Goal: Information Seeking & Learning: Learn about a topic

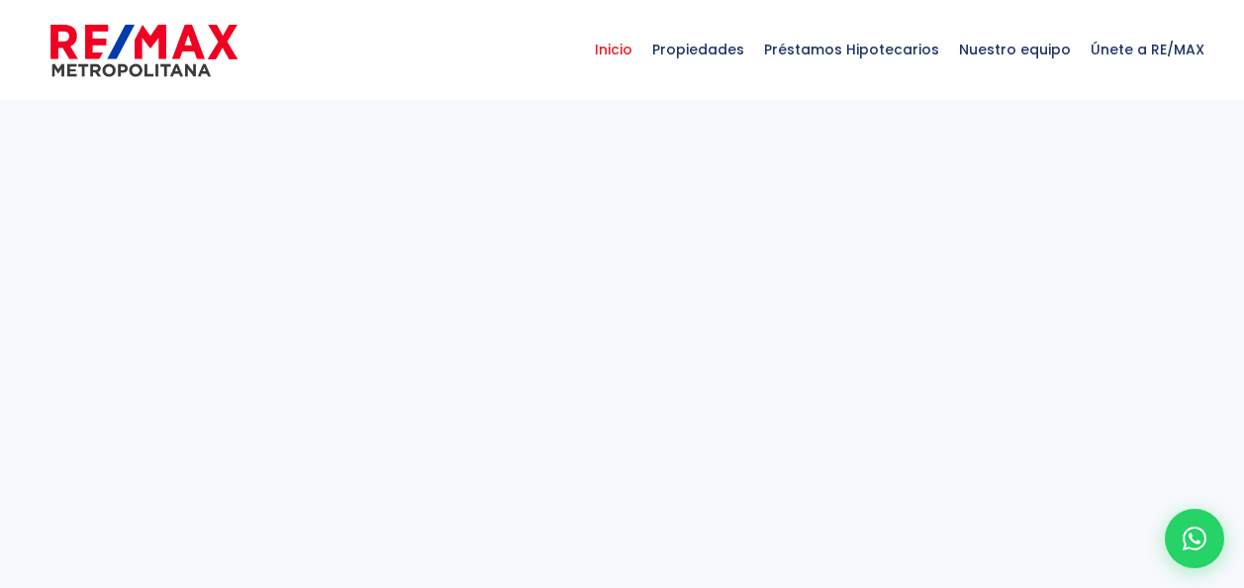
select select
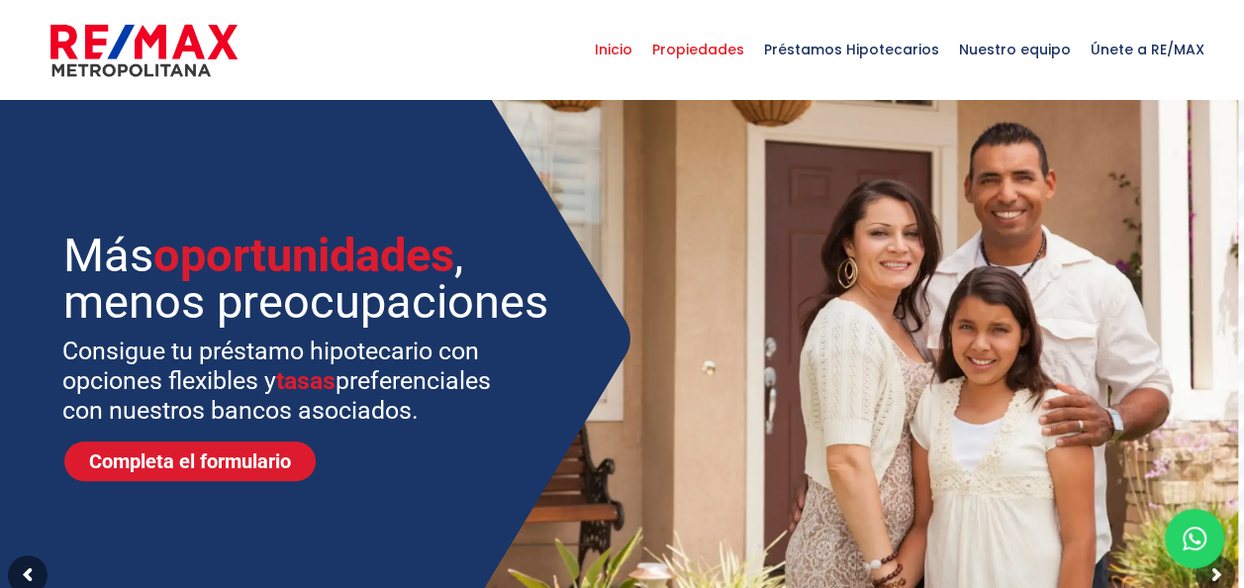
click at [707, 58] on span "Propiedades" at bounding box center [698, 49] width 112 height 59
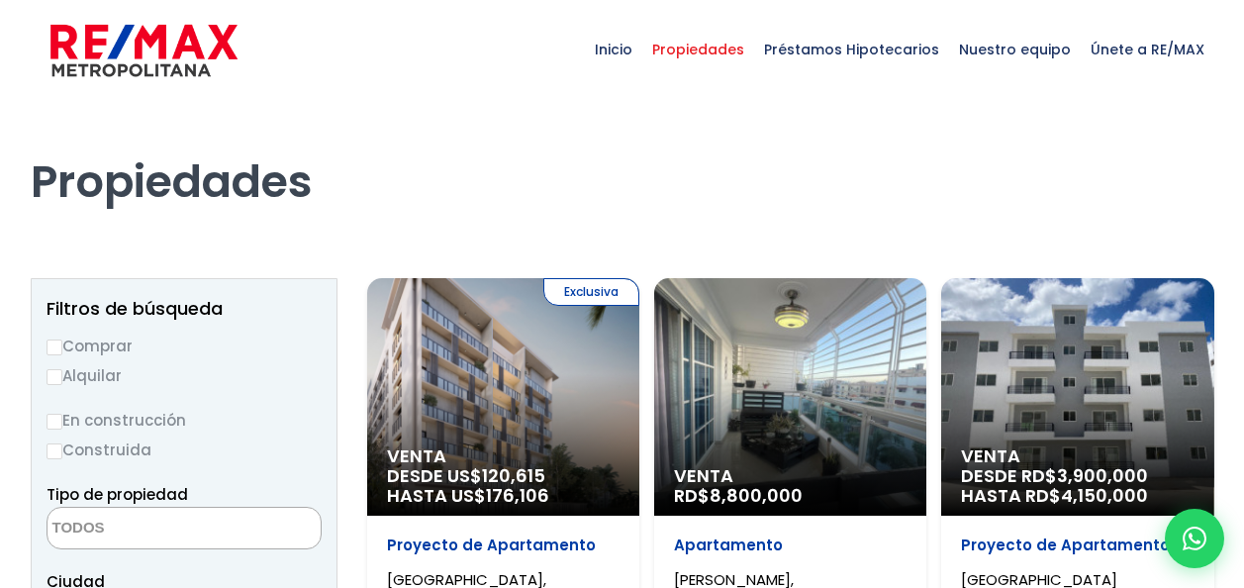
select select
click at [65, 347] on label "Comprar" at bounding box center [184, 346] width 275 height 25
click at [62, 347] on input "Comprar" at bounding box center [55, 347] width 16 height 16
radio input "true"
click at [119, 523] on textarea "Search" at bounding box center [144, 529] width 192 height 43
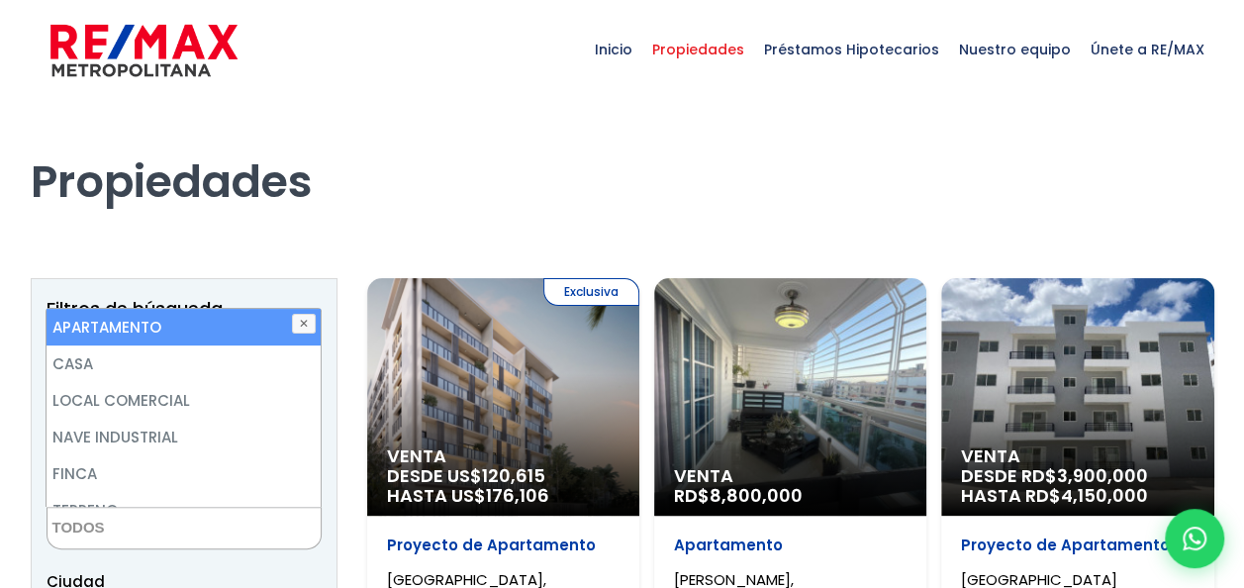
click at [184, 339] on li "APARTAMENTO" at bounding box center [184, 327] width 274 height 37
select select "apartment"
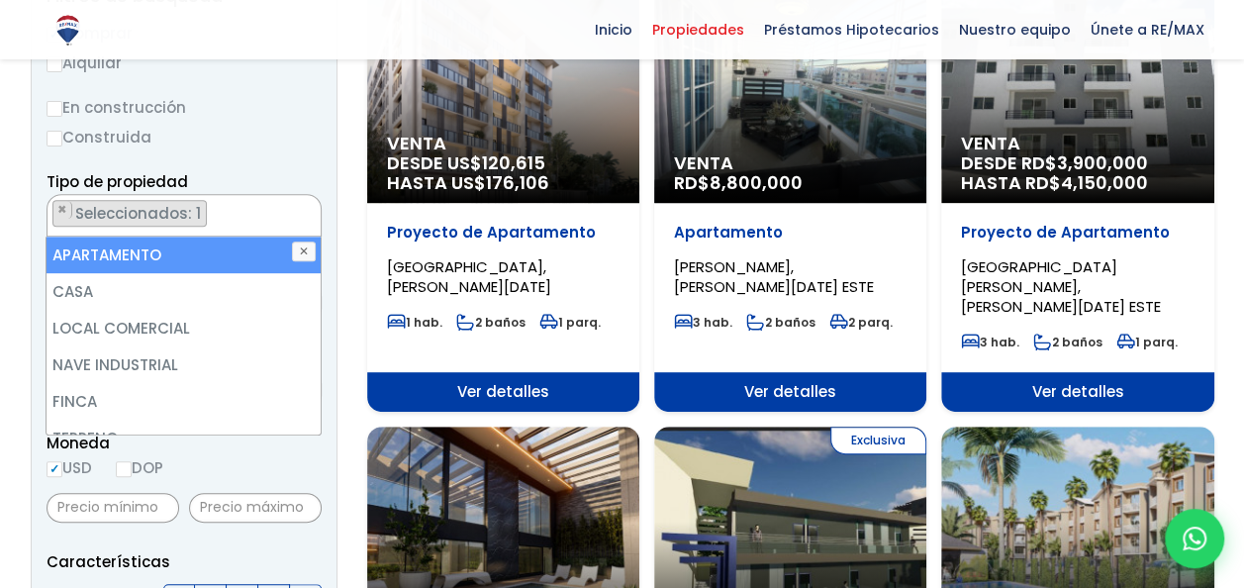
scroll to position [368, 0]
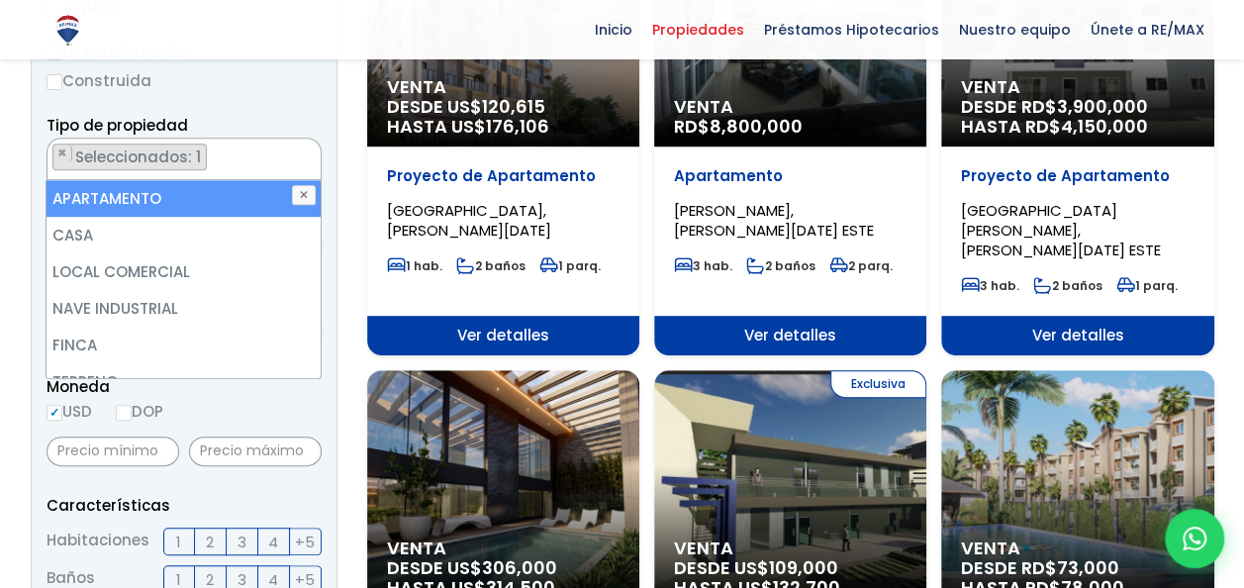
click at [186, 204] on li "APARTAMENTO" at bounding box center [184, 198] width 274 height 37
click at [186, 188] on li "APARTAMENTO" at bounding box center [184, 198] width 274 height 37
select select "apartment"
click at [186, 188] on li "APARTAMENTO" at bounding box center [184, 198] width 274 height 37
select select
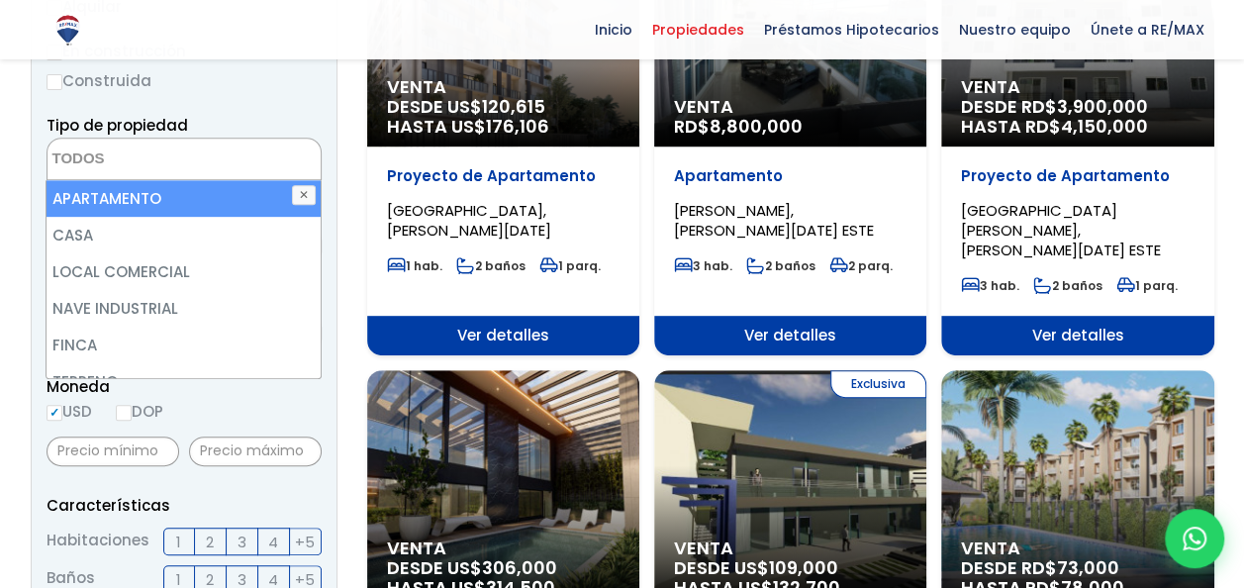
click at [246, 85] on label "Construida" at bounding box center [184, 80] width 275 height 25
click at [0, 0] on input "Construida" at bounding box center [0, 0] width 0 height 0
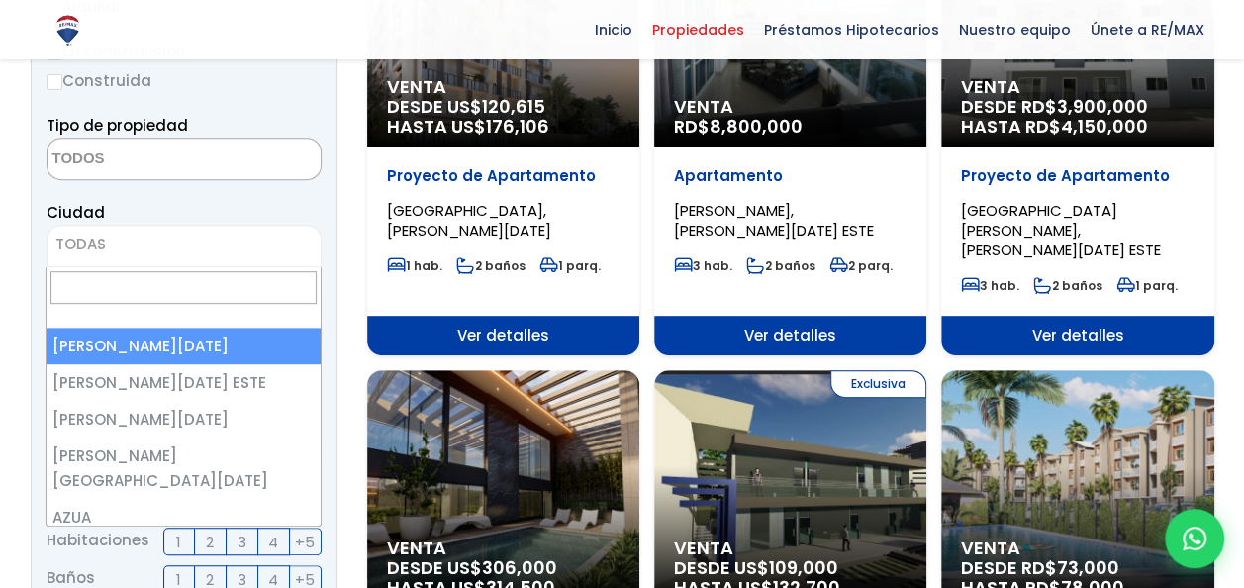
click at [142, 253] on span "TODAS" at bounding box center [184, 245] width 273 height 28
select select "1"
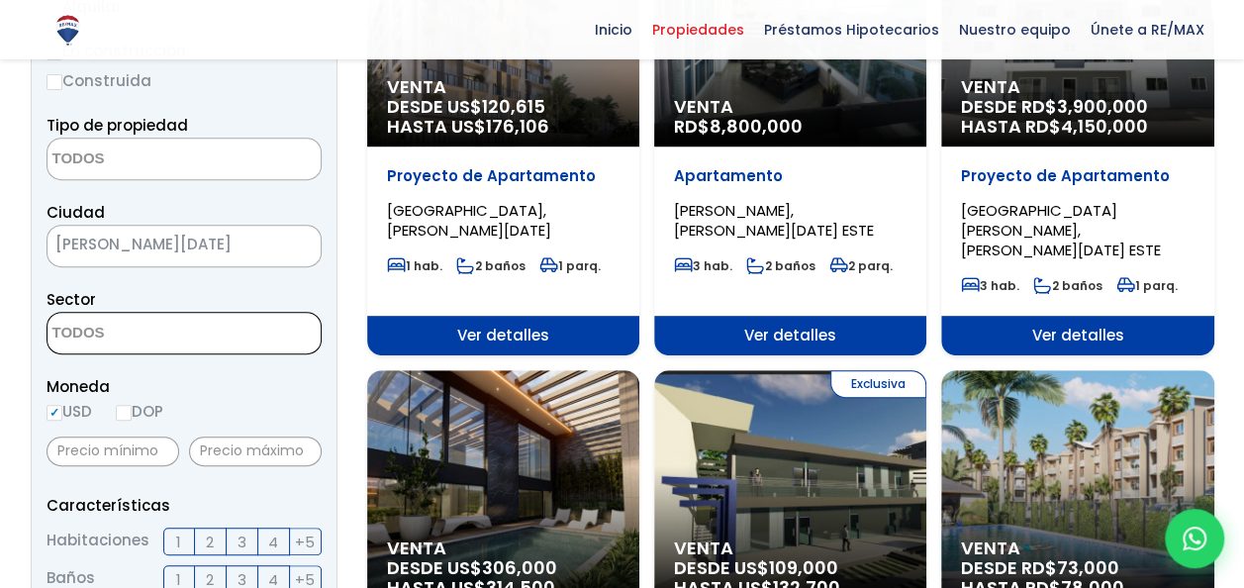
click at [139, 336] on textarea "Search" at bounding box center [144, 334] width 192 height 43
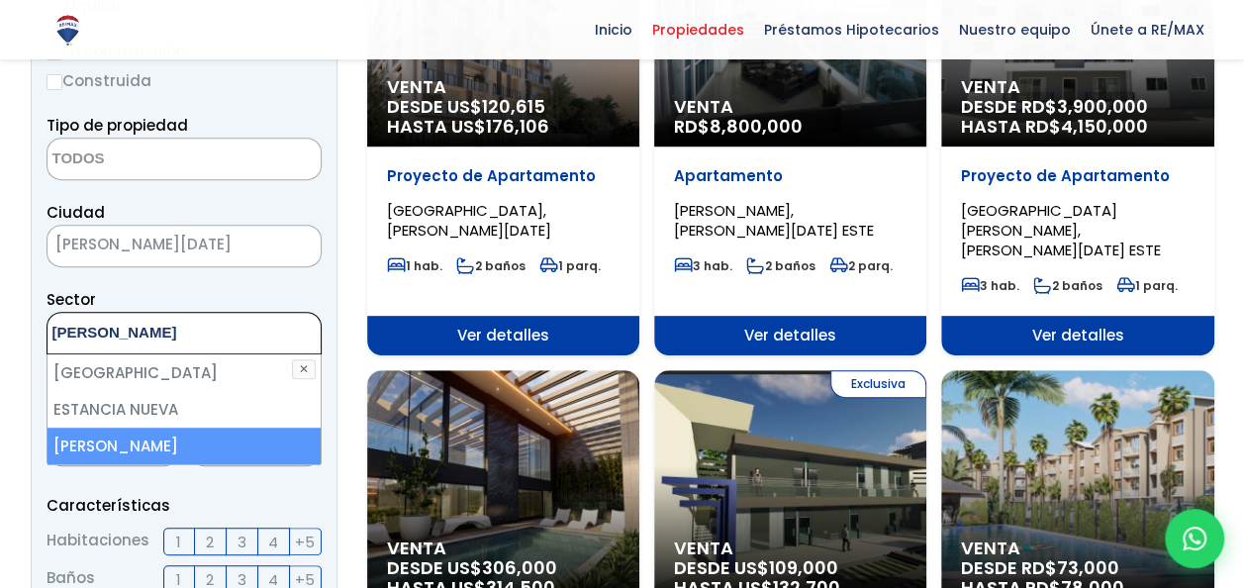
type textarea "eva"
click at [129, 454] on li "[PERSON_NAME]" at bounding box center [185, 446] width 274 height 37
select select "155"
click at [205, 452] on li "[PERSON_NAME]" at bounding box center [185, 446] width 274 height 37
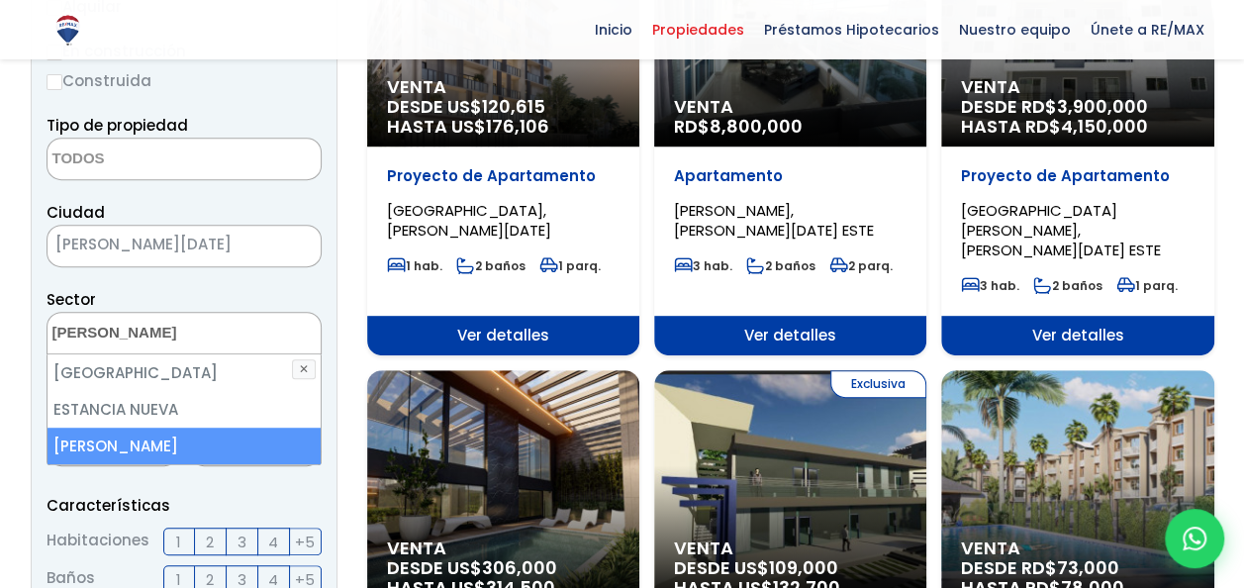
click at [205, 452] on li "[PERSON_NAME]" at bounding box center [185, 446] width 274 height 37
select select "155"
click at [234, 544] on label "3" at bounding box center [243, 541] width 32 height 28
click at [0, 0] on input "3" at bounding box center [0, 0] width 0 height 0
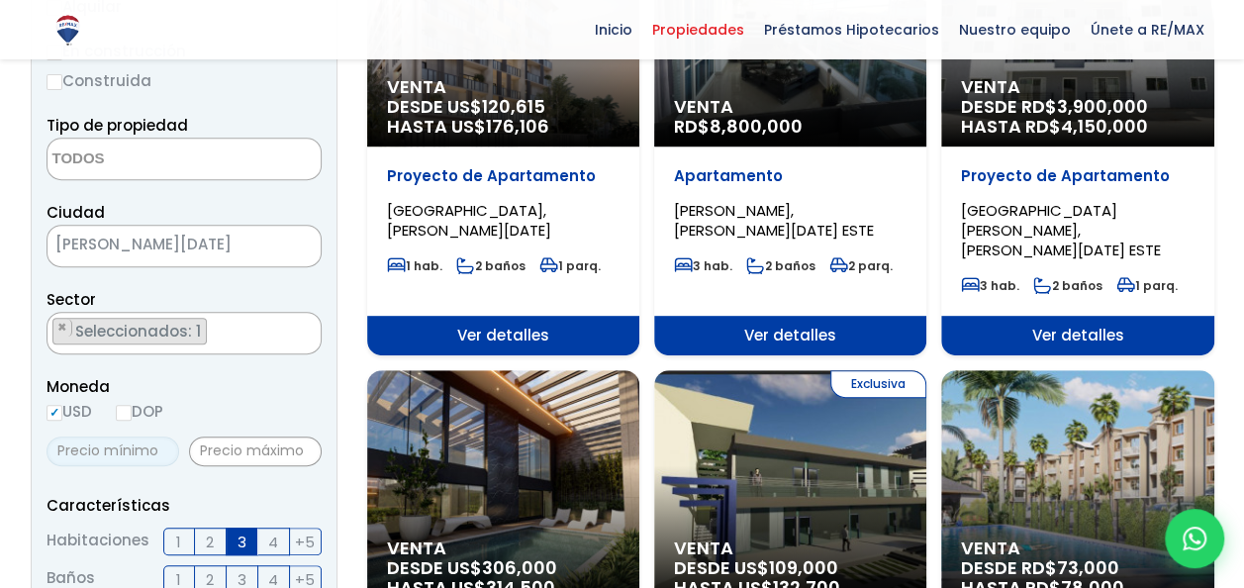
click at [131, 444] on input "text" at bounding box center [113, 451] width 133 height 30
type input "300,000"
click at [236, 447] on input "text" at bounding box center [255, 451] width 133 height 30
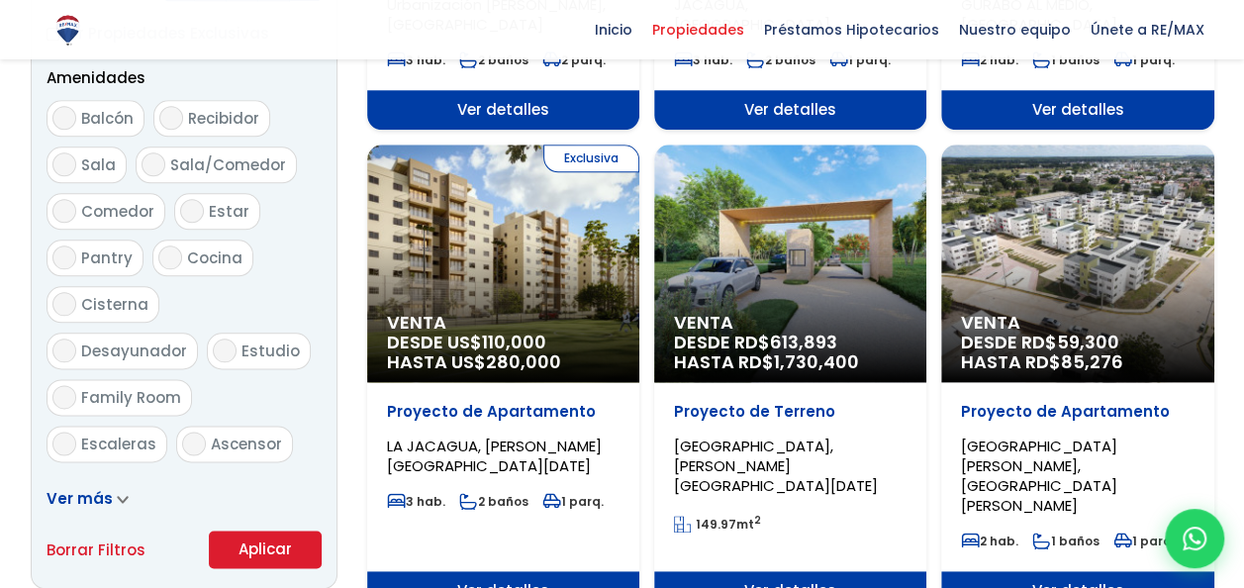
scroll to position [1030, 0]
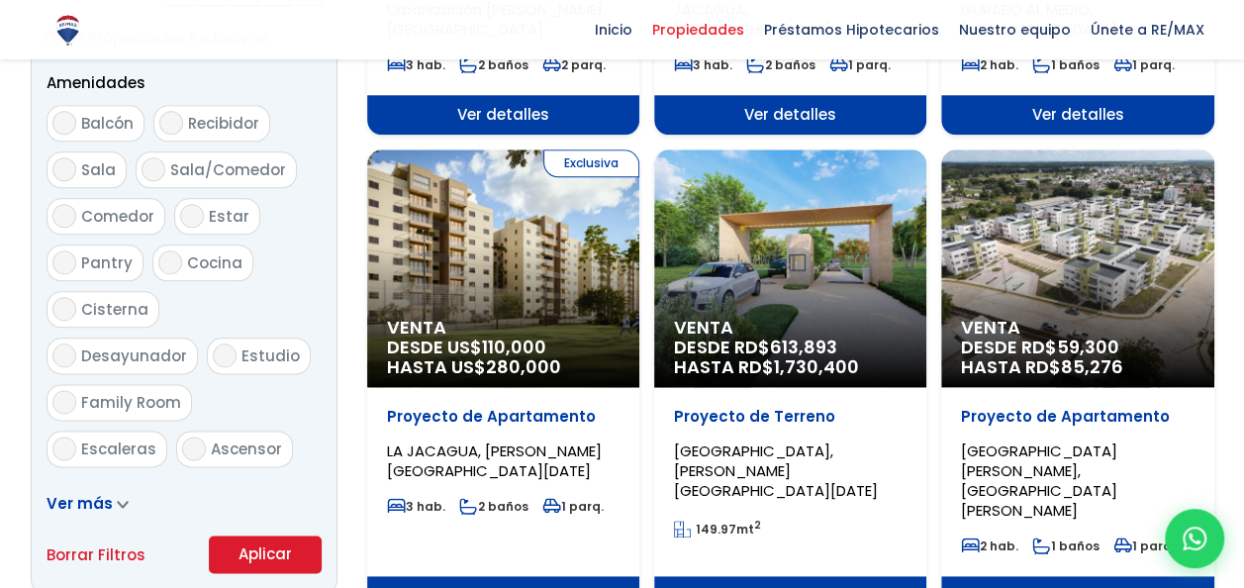
type input "430,000"
click at [269, 558] on button "Aplicar" at bounding box center [265, 554] width 113 height 38
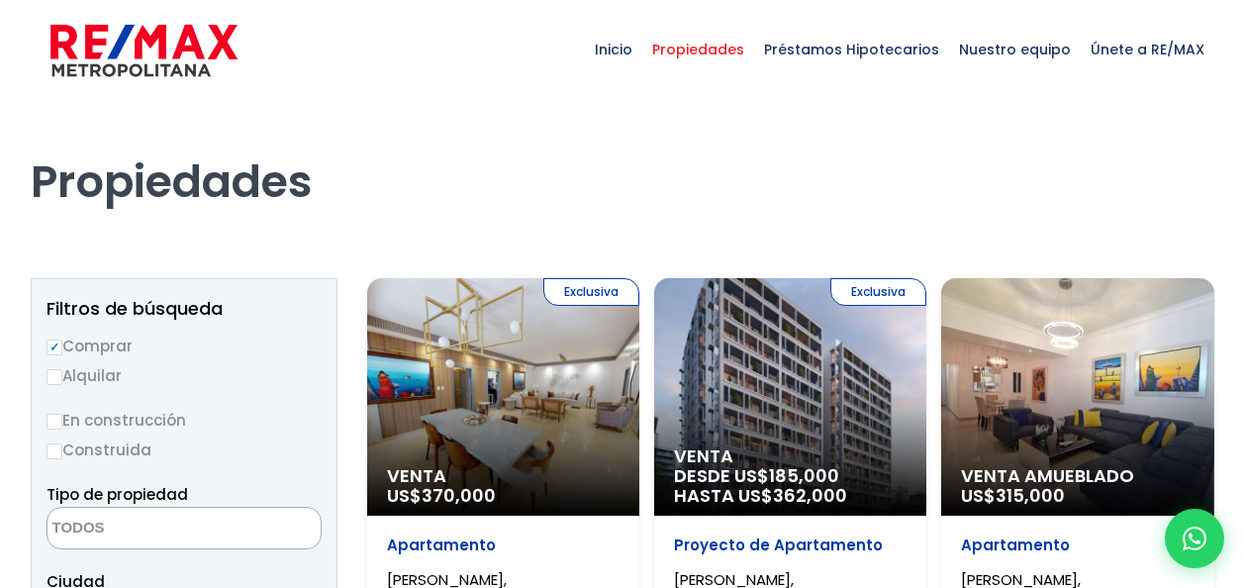
select select
select select "155"
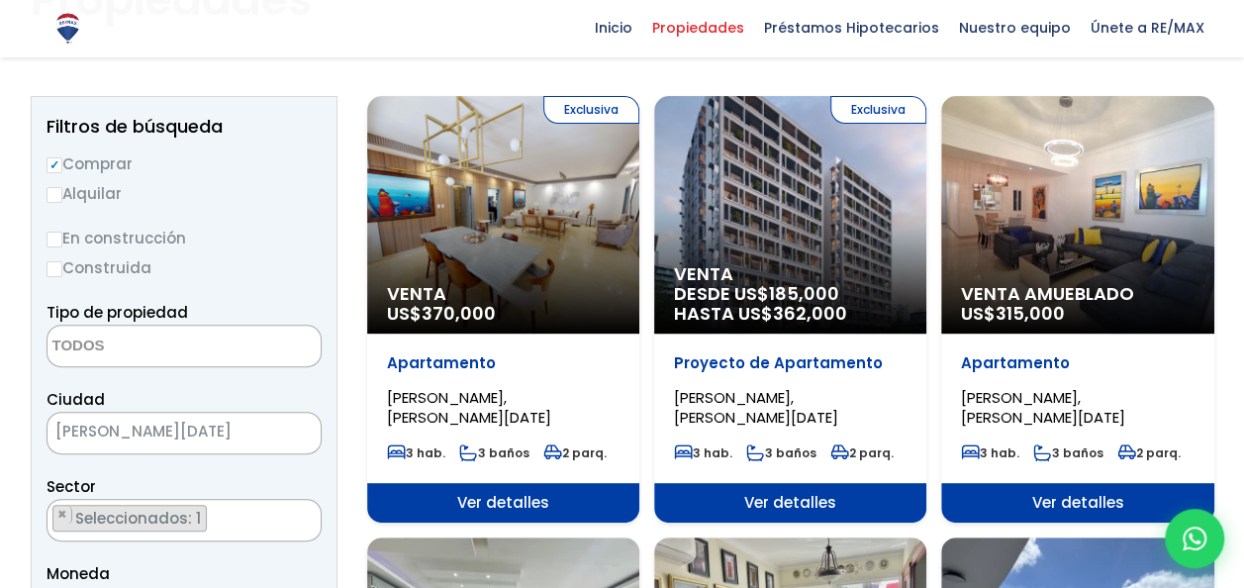
scroll to position [238, 0]
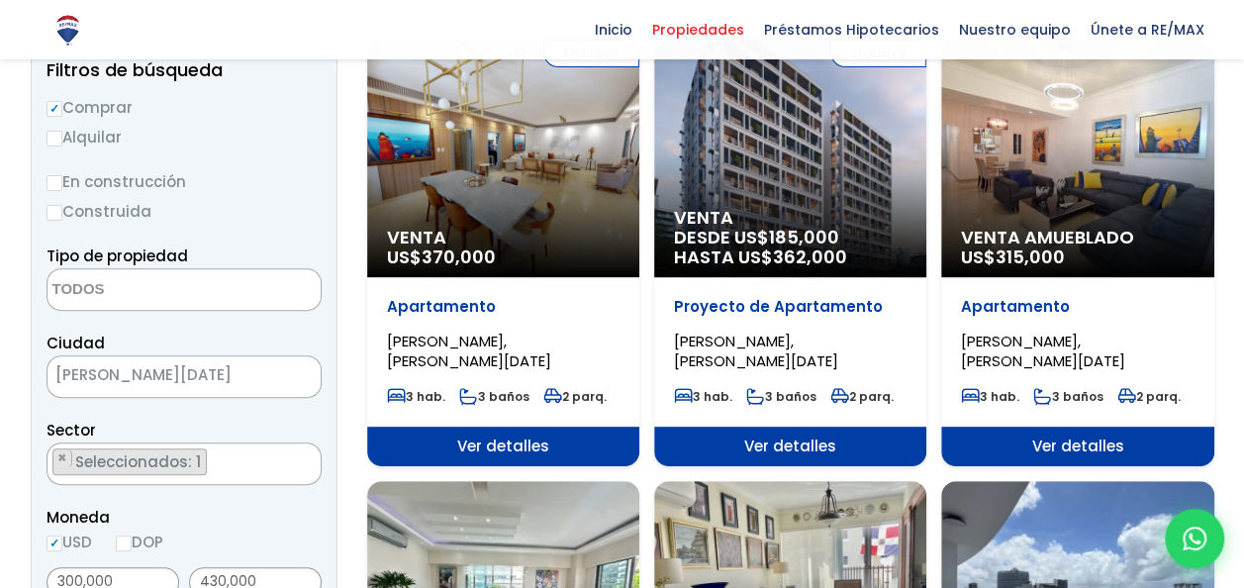
click at [499, 185] on div "Exclusiva Venta US$ 370,000" at bounding box center [503, 159] width 272 height 238
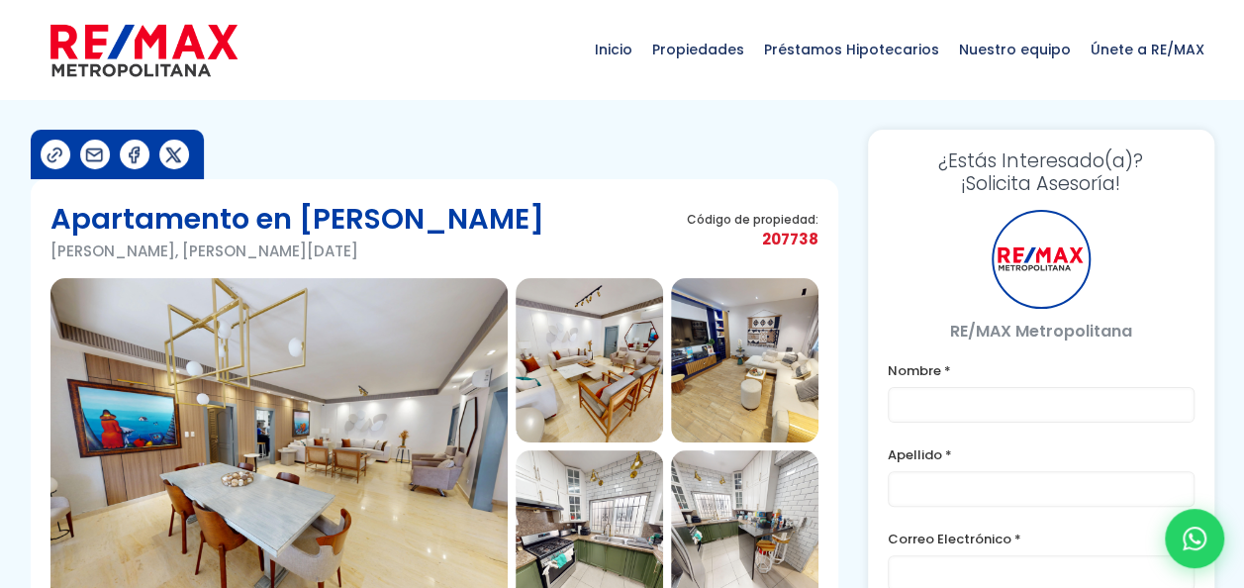
type input "[PERSON_NAME]"
type input "[PERSON_NAME][EMAIL_ADDRESS][DOMAIN_NAME]"
type input "8093602622"
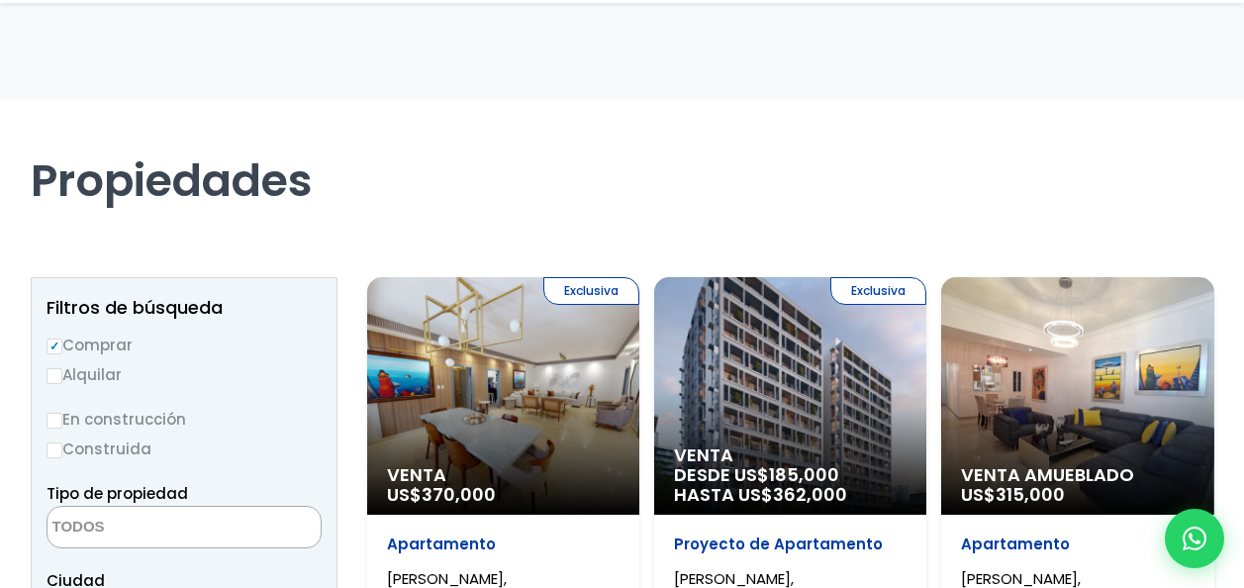
select select
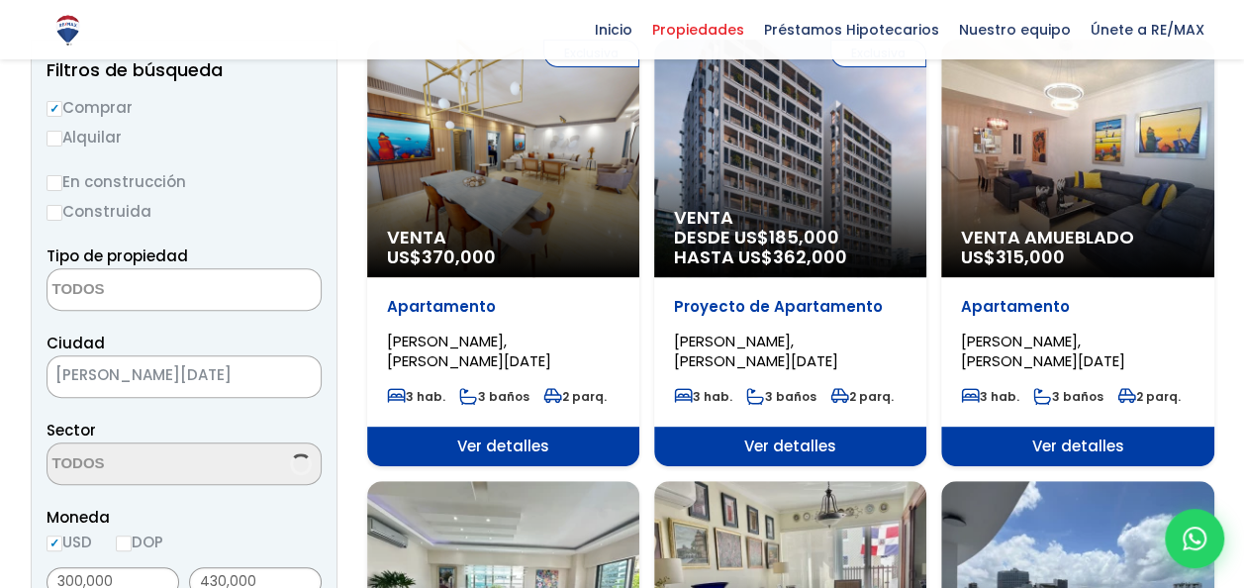
scroll to position [238, 0]
click at [1060, 212] on div "Venta Amueblado US$ 315,000" at bounding box center [1077, 159] width 272 height 238
select select "155"
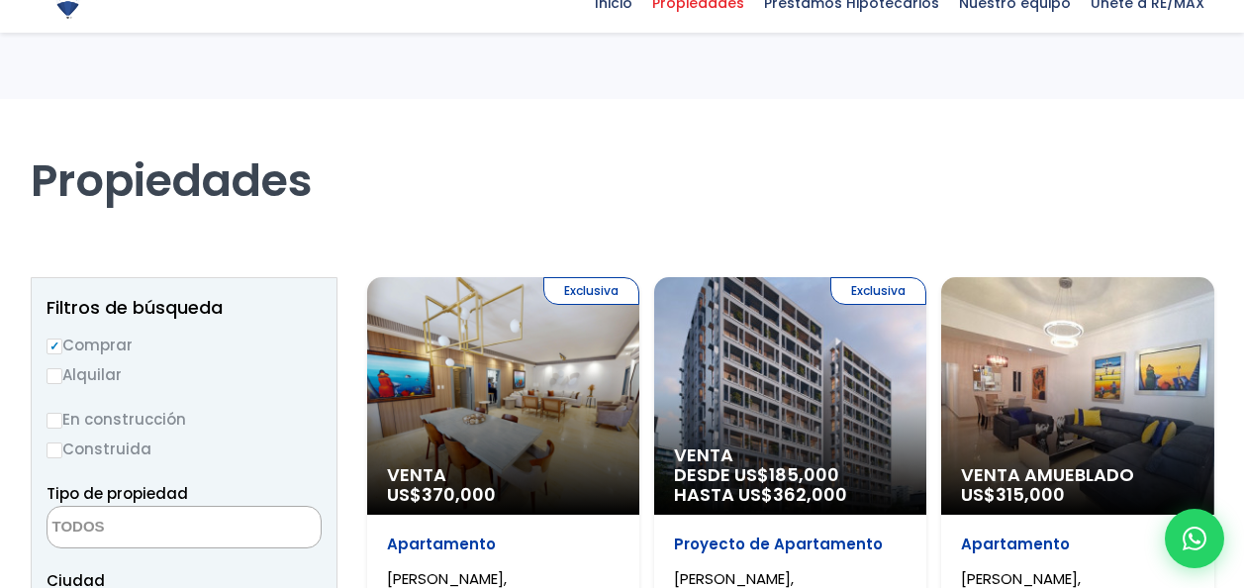
select select
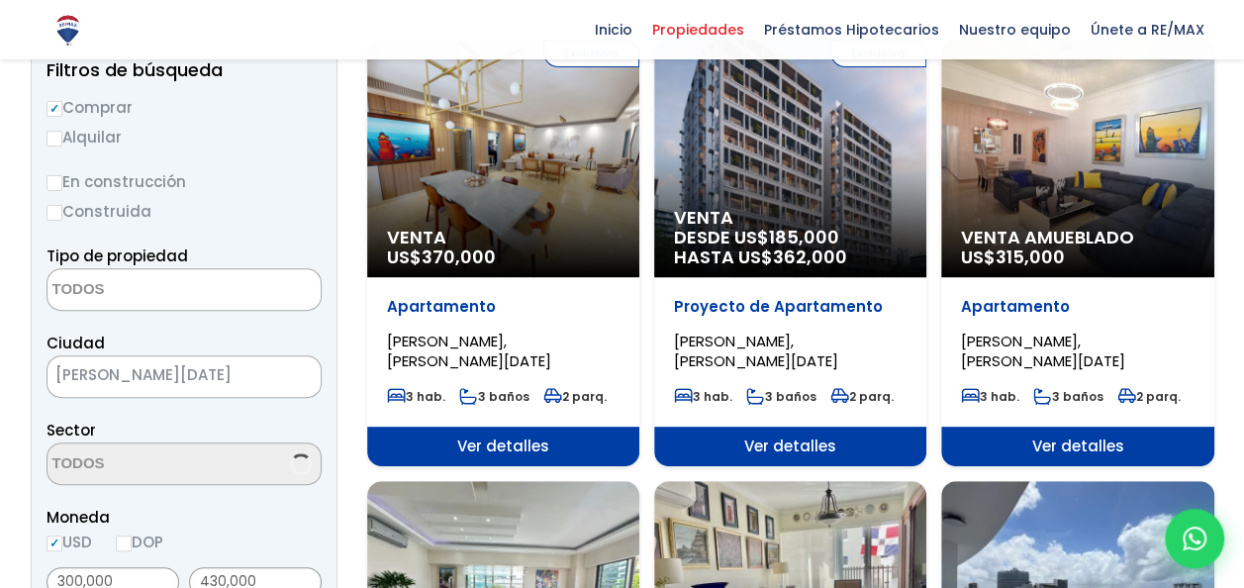
scroll to position [238, 0]
select select "155"
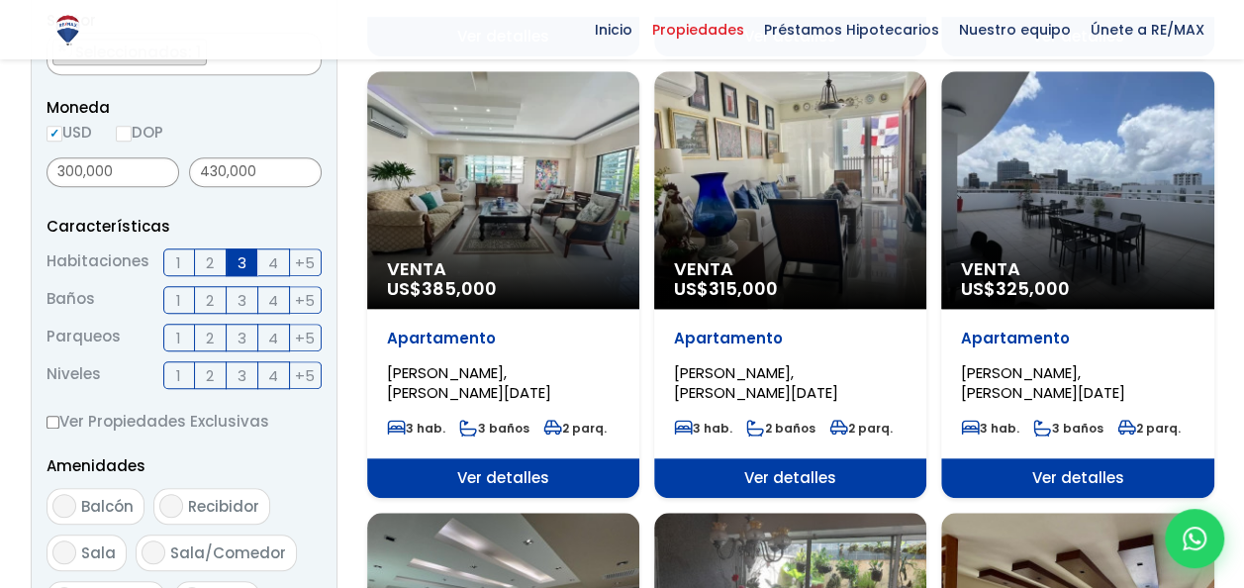
scroll to position [651, 0]
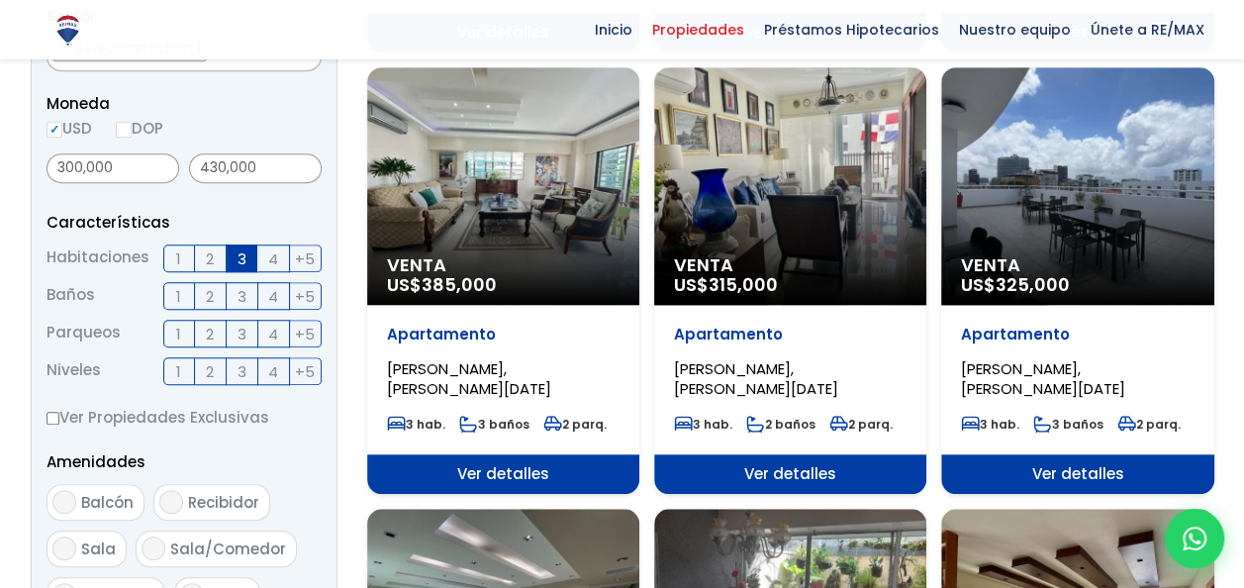
click at [501, 229] on div "Venta US$ 385,000" at bounding box center [503, 186] width 272 height 238
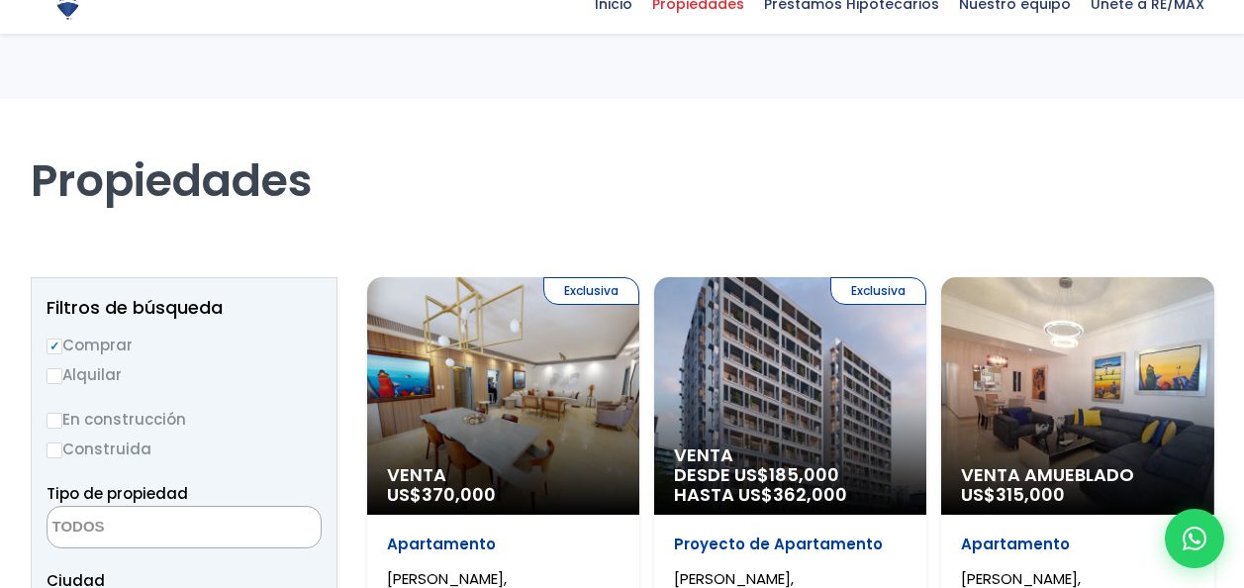
select select
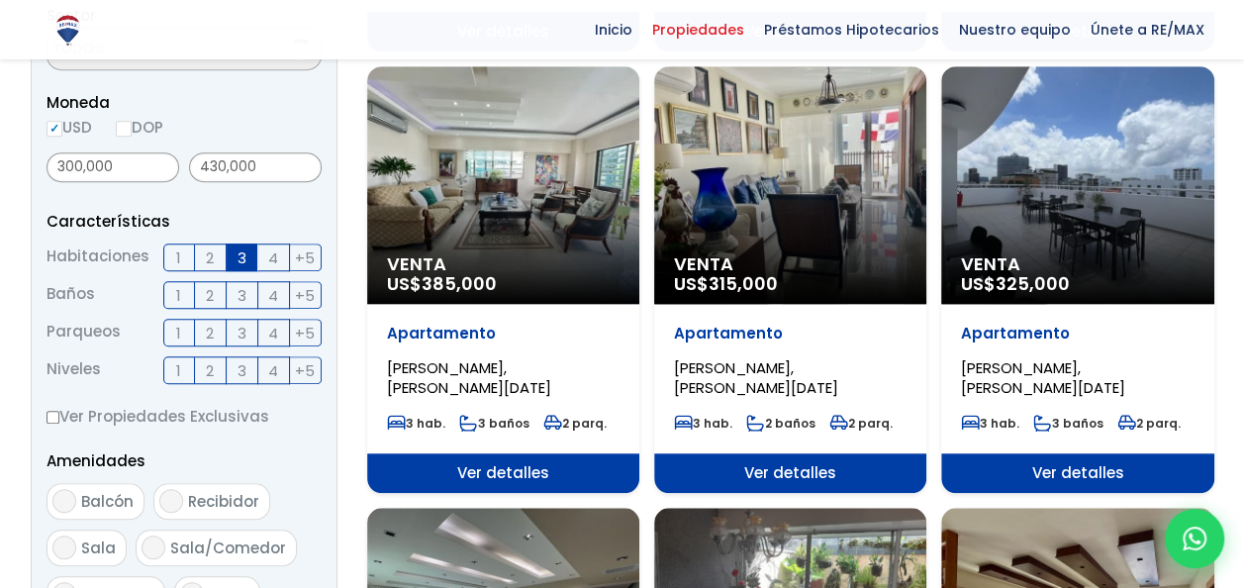
scroll to position [651, 0]
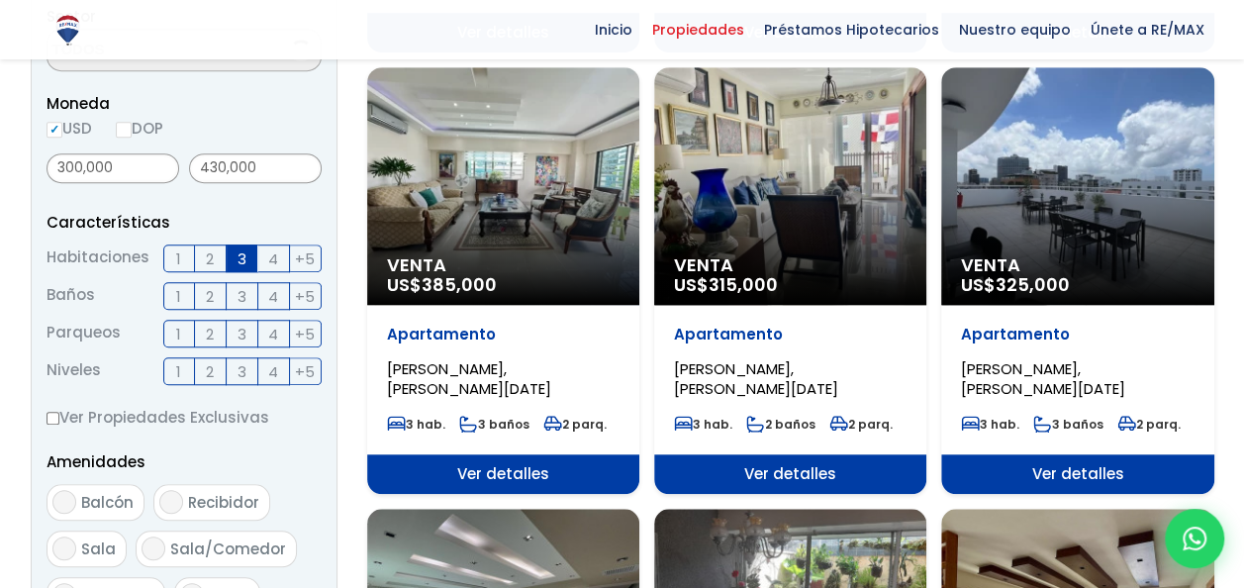
select select "155"
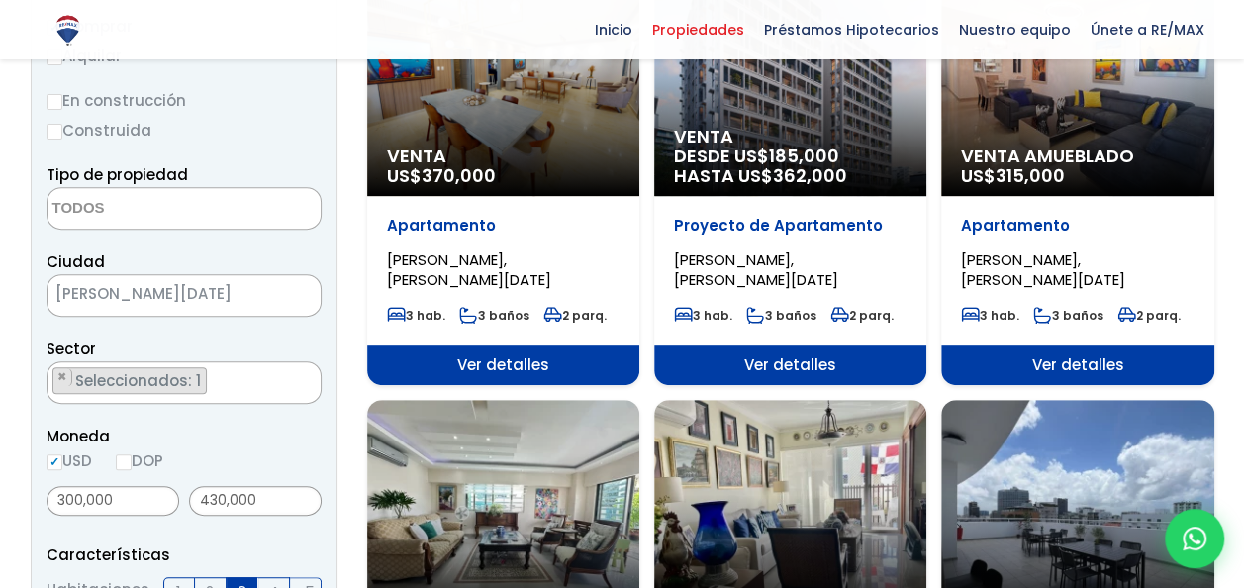
scroll to position [275, 0]
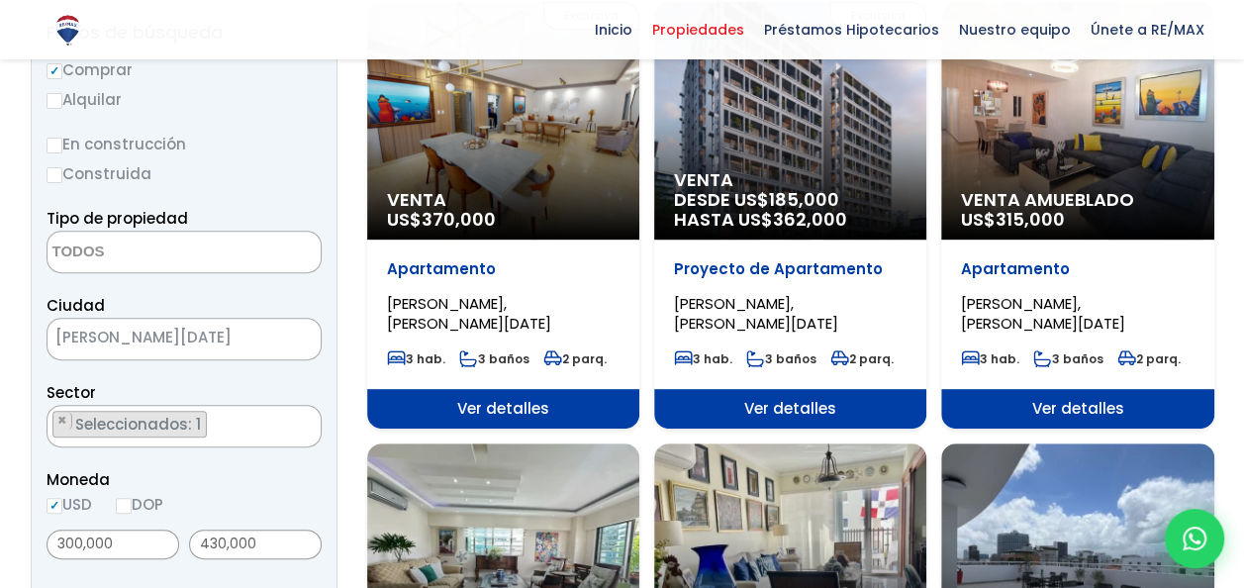
click at [1075, 141] on div "Venta Amueblado US$ 315,000" at bounding box center [1077, 121] width 272 height 238
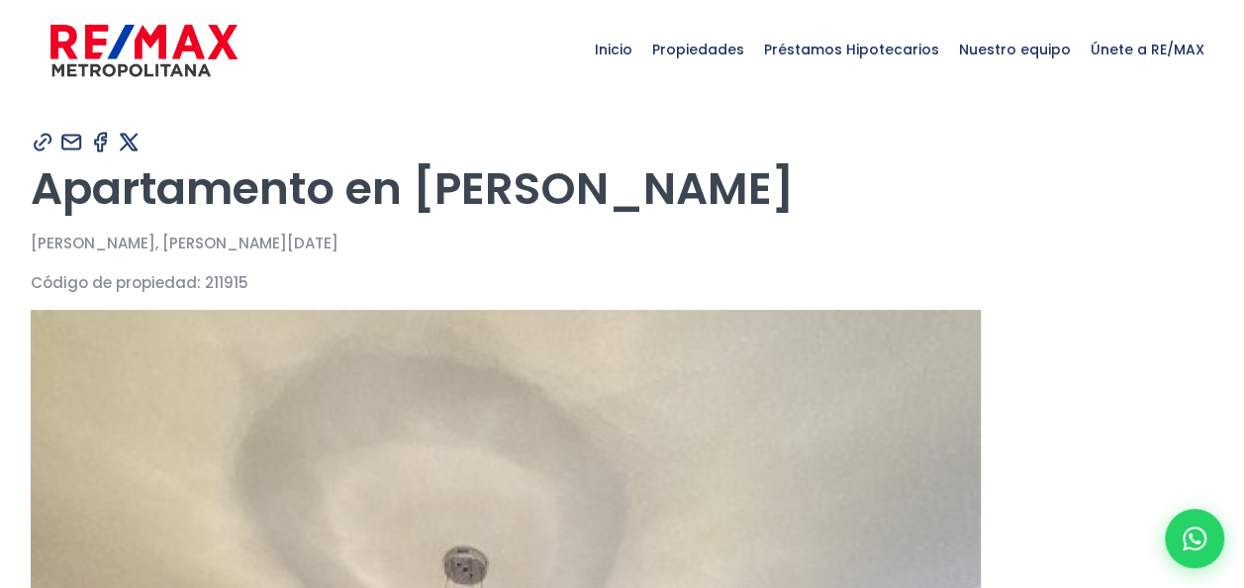
type input "[PERSON_NAME]"
type input "[PERSON_NAME][EMAIL_ADDRESS][DOMAIN_NAME]"
type input "8093602622"
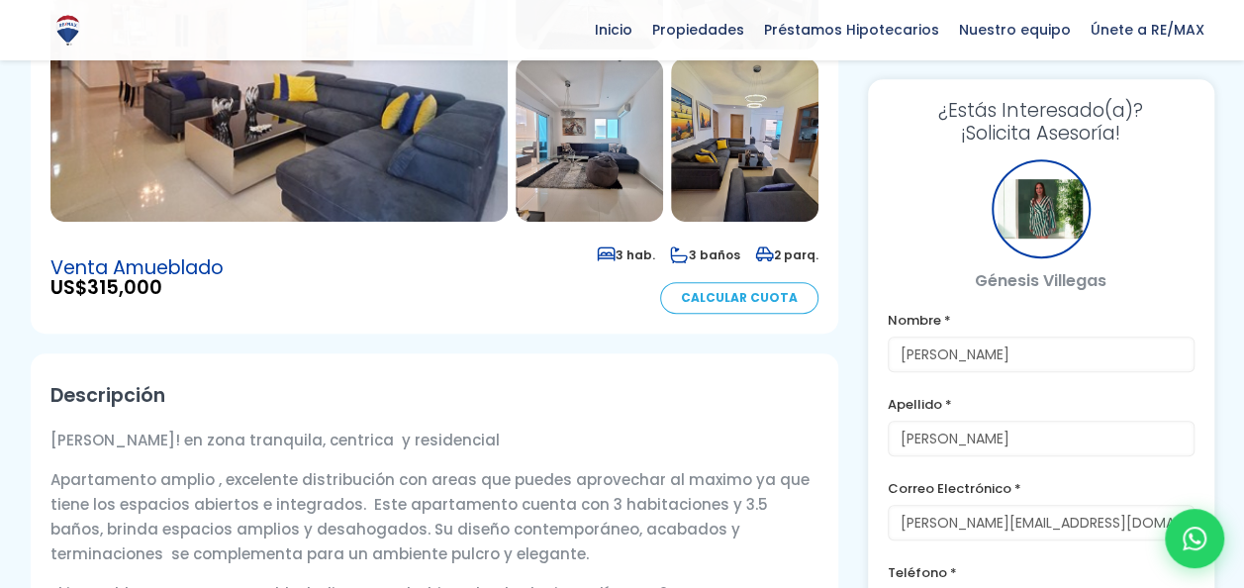
scroll to position [344, 0]
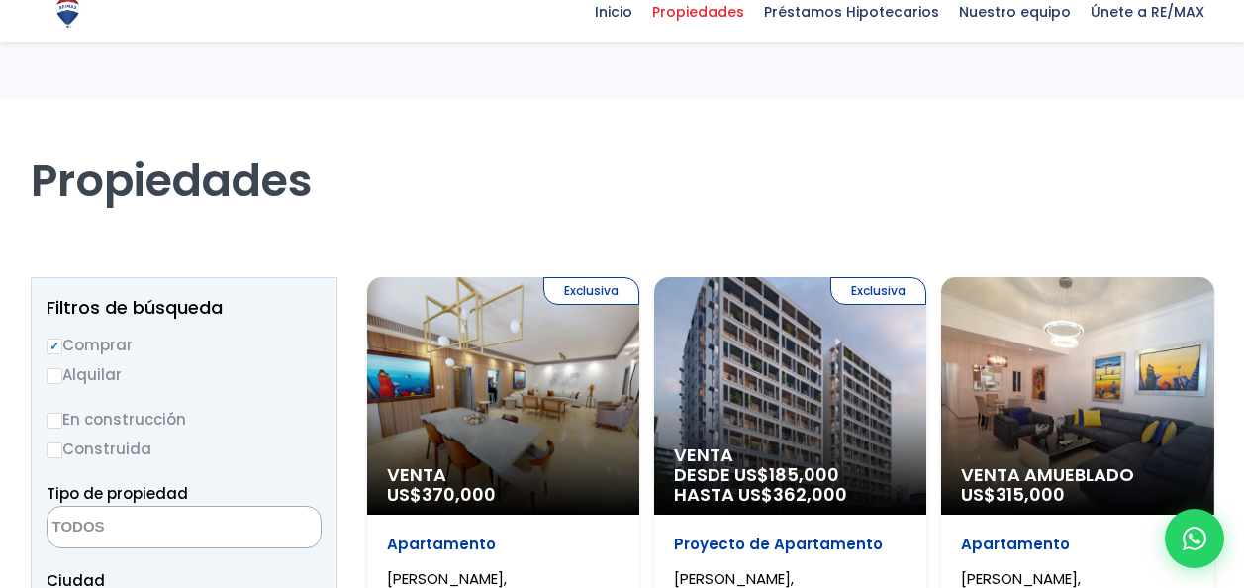
select select
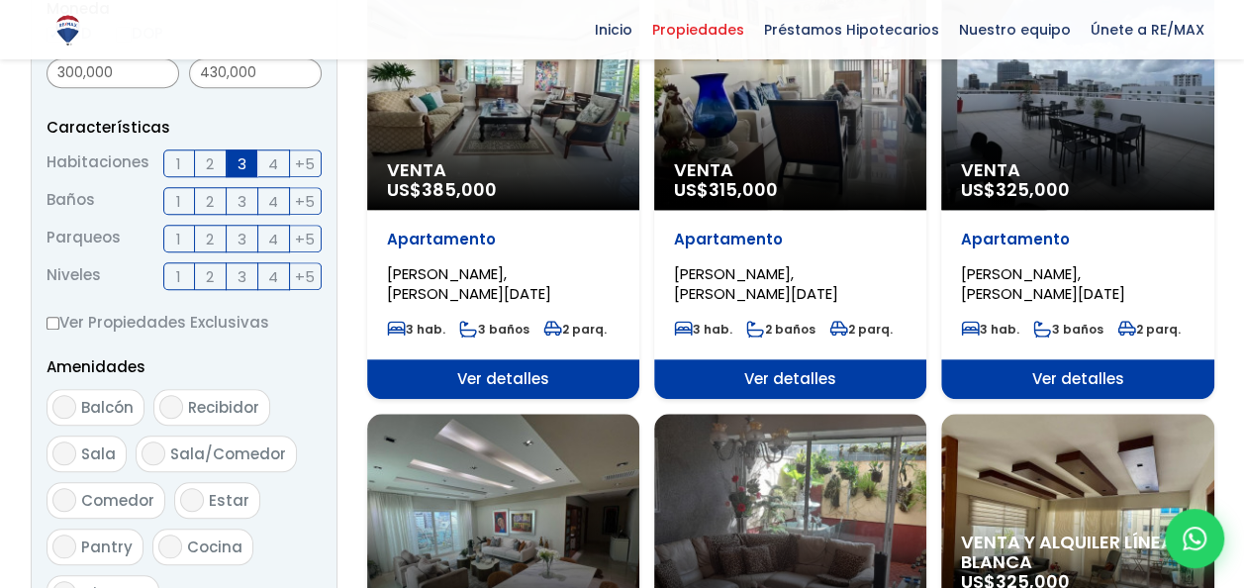
scroll to position [1884, 0]
select select "155"
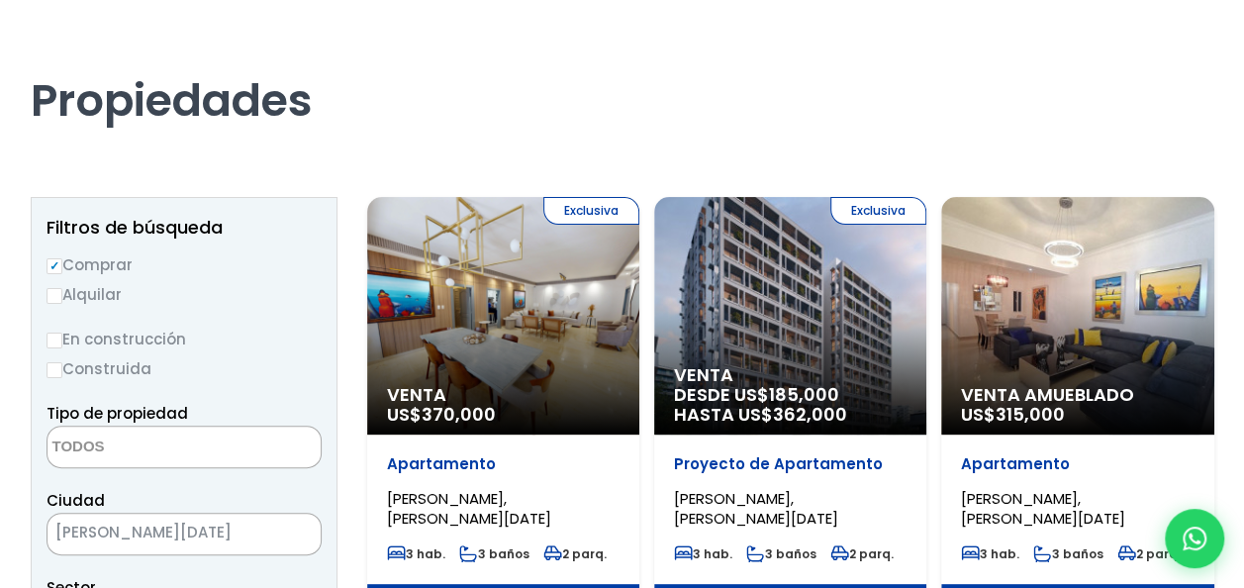
scroll to position [125, 0]
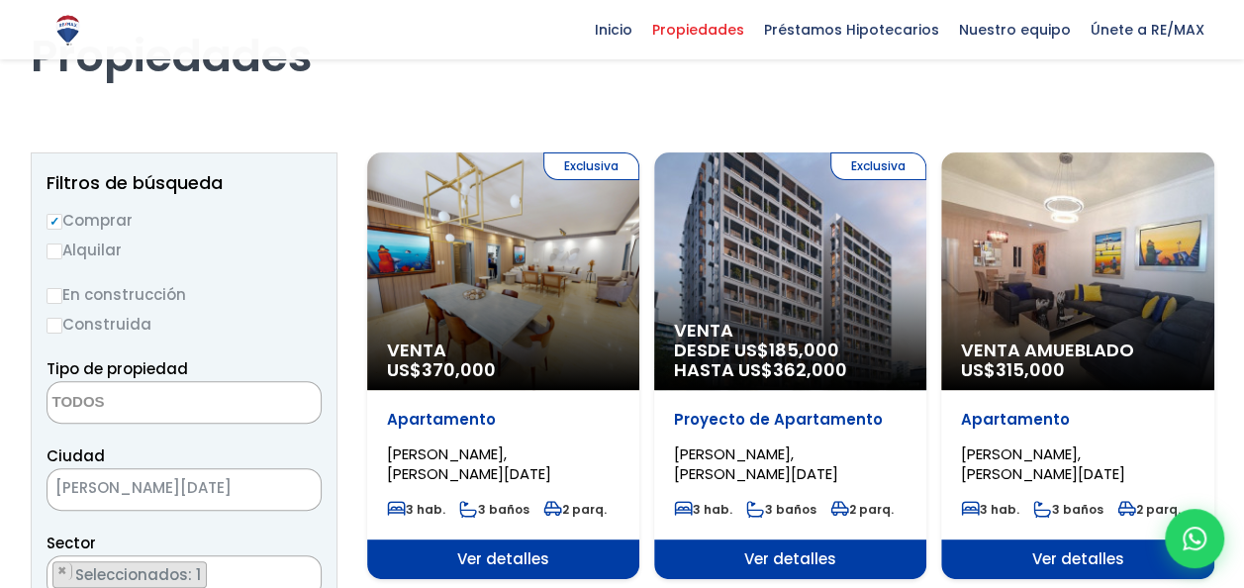
click at [1115, 229] on div "Venta Amueblado US$ 315,000" at bounding box center [1077, 271] width 272 height 238
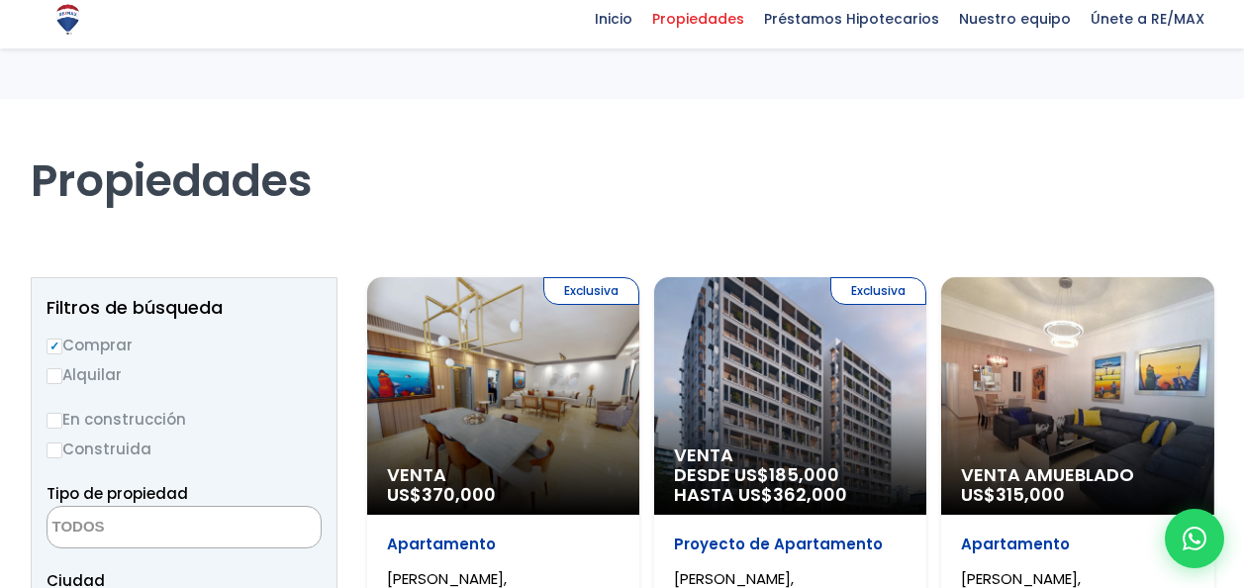
select select
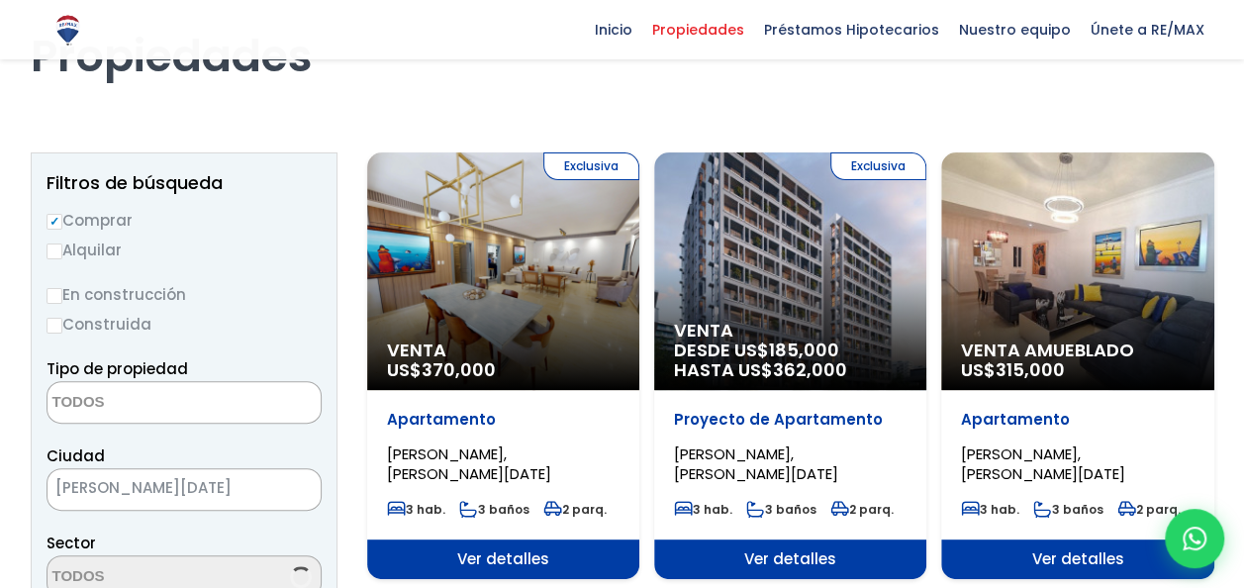
scroll to position [125, 0]
select select "155"
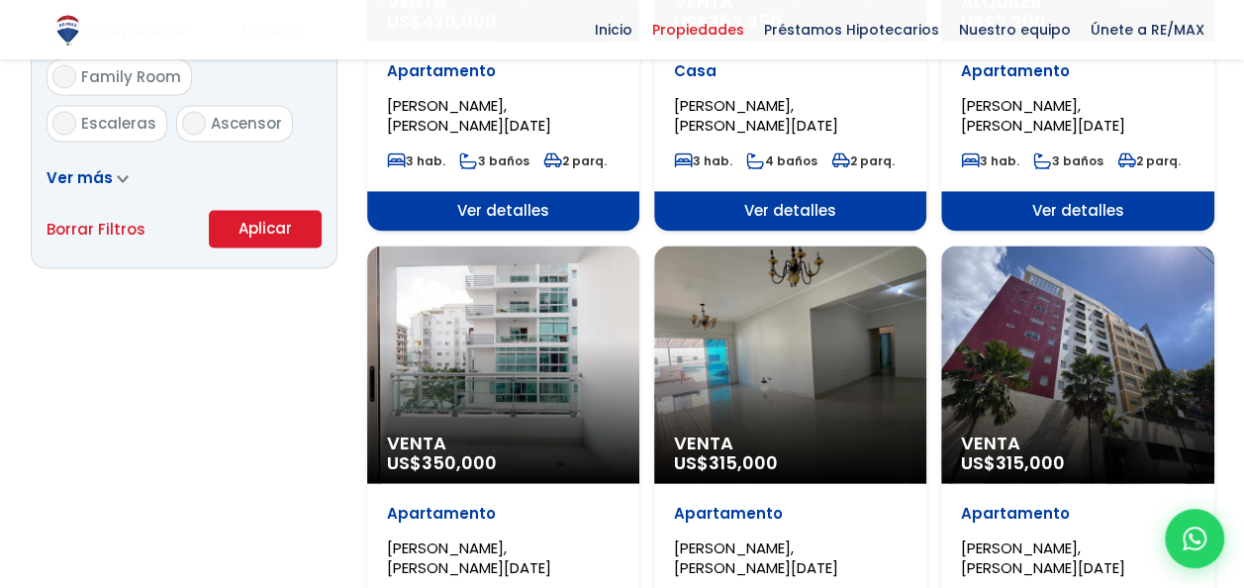
scroll to position [1360, 0]
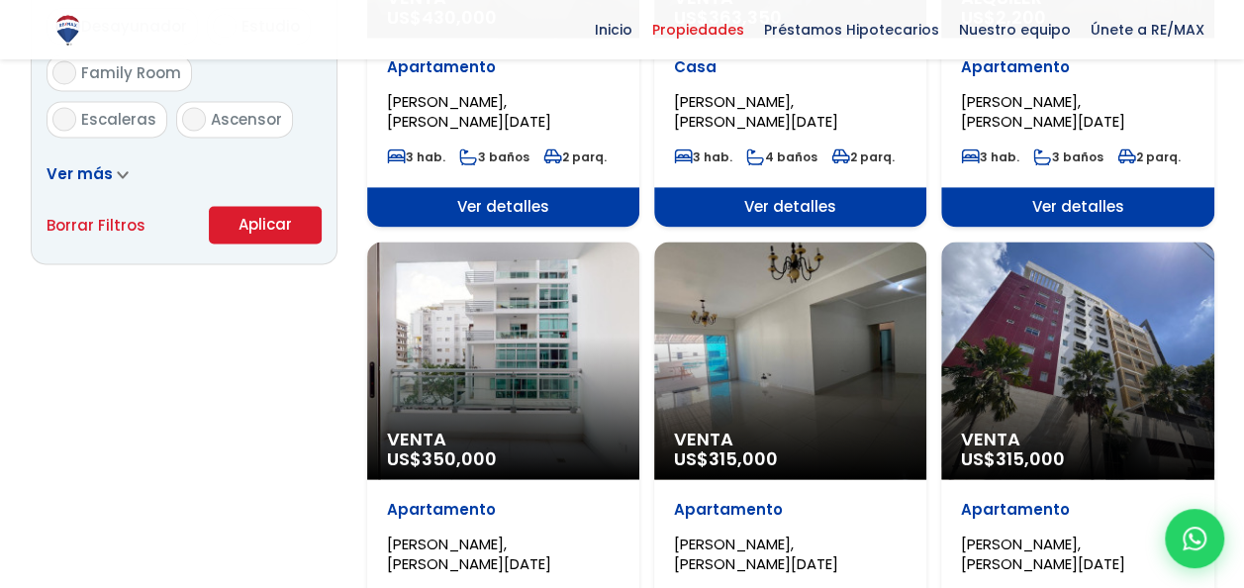
click at [1074, 370] on div "Venta US$ 315,000" at bounding box center [1077, 360] width 272 height 238
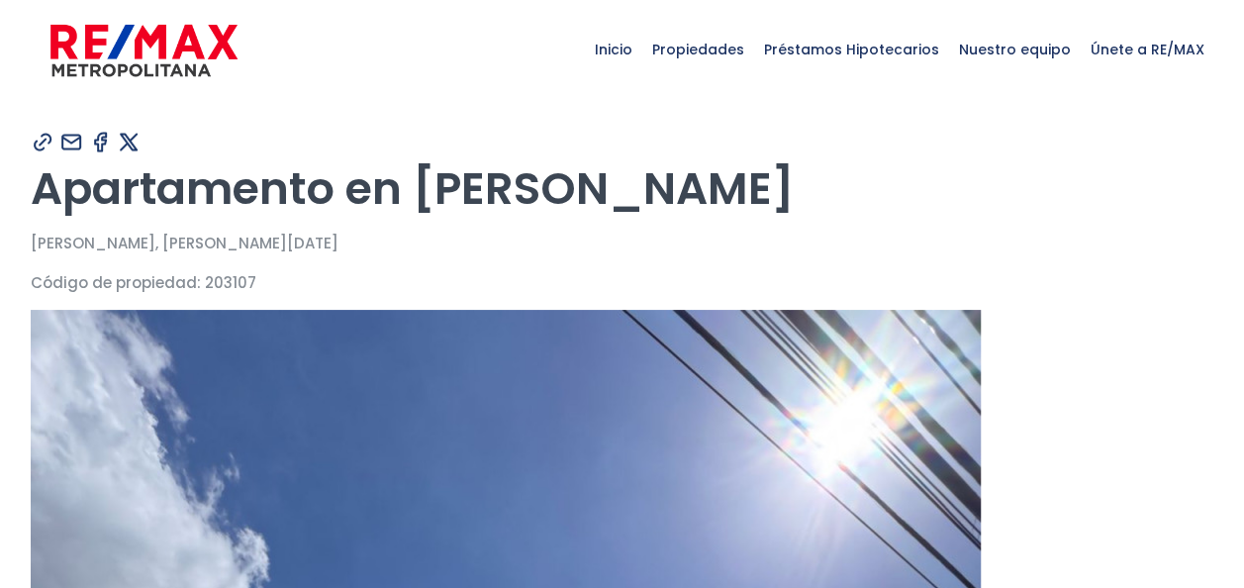
type input "[PERSON_NAME]"
type input "[PERSON_NAME][EMAIL_ADDRESS][DOMAIN_NAME]"
type input "8093602622"
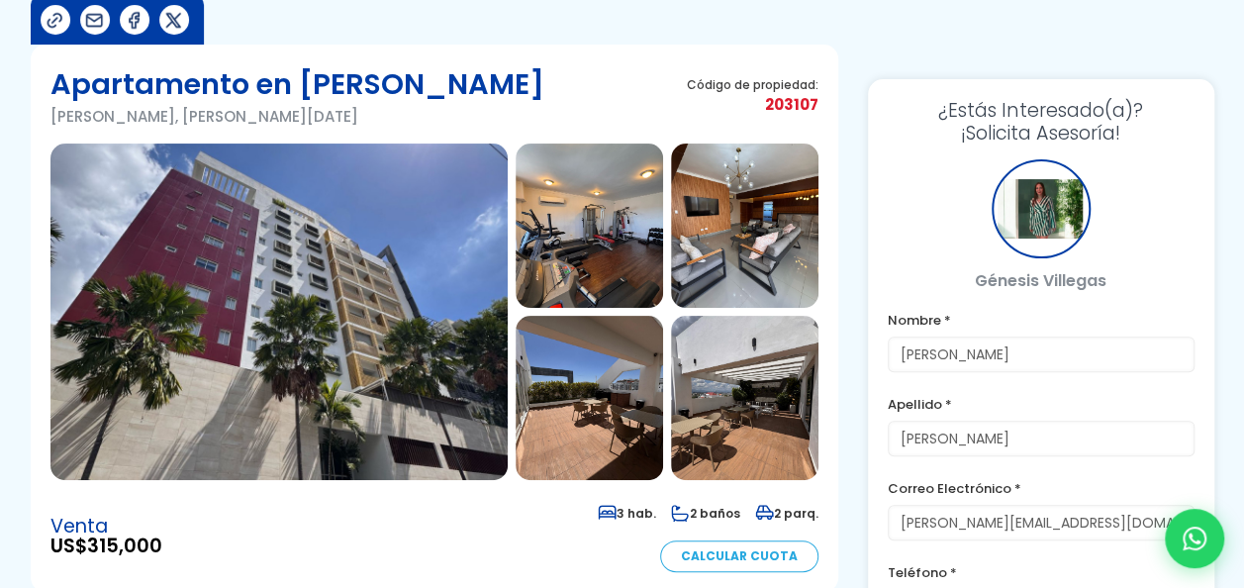
scroll to position [178, 0]
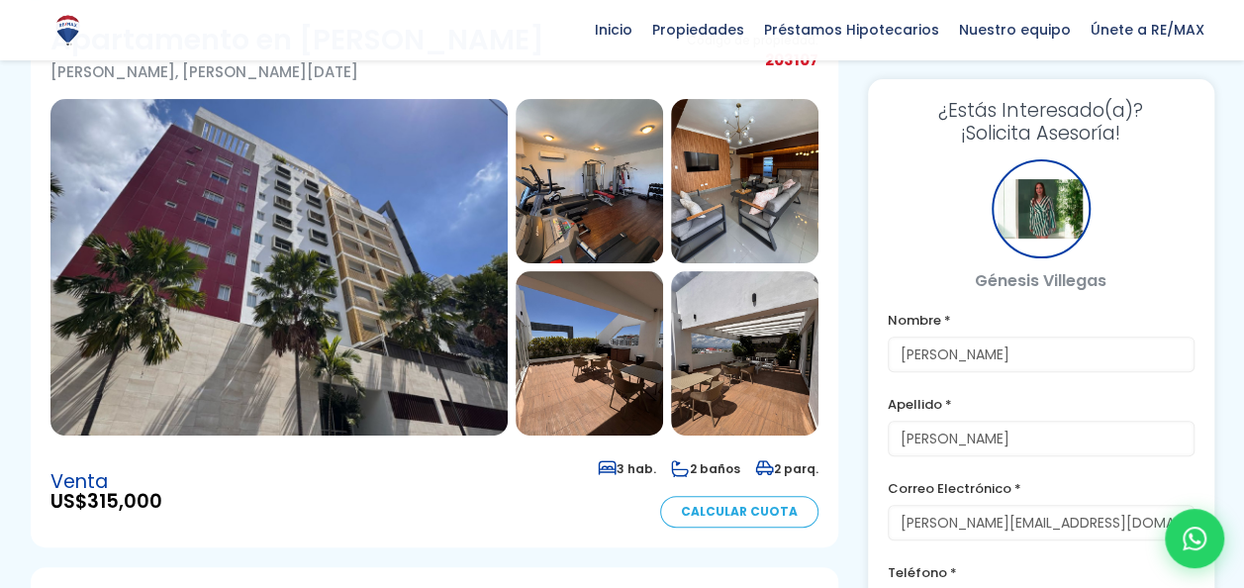
click at [344, 345] on img at bounding box center [278, 267] width 457 height 336
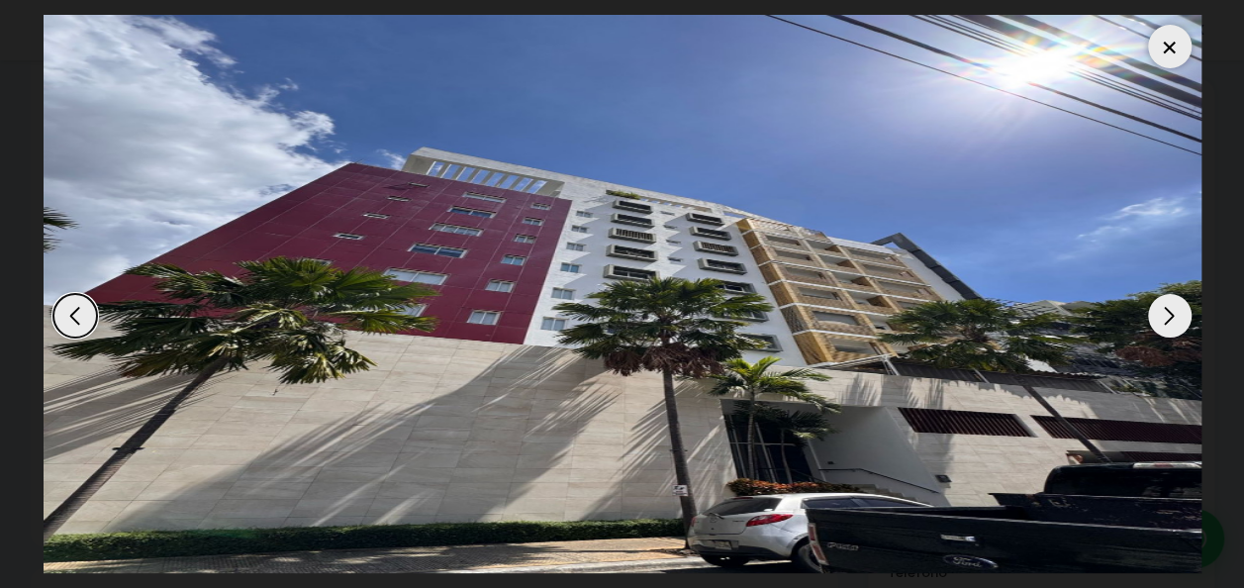
click at [1181, 308] on div "Next slide" at bounding box center [1170, 316] width 44 height 44
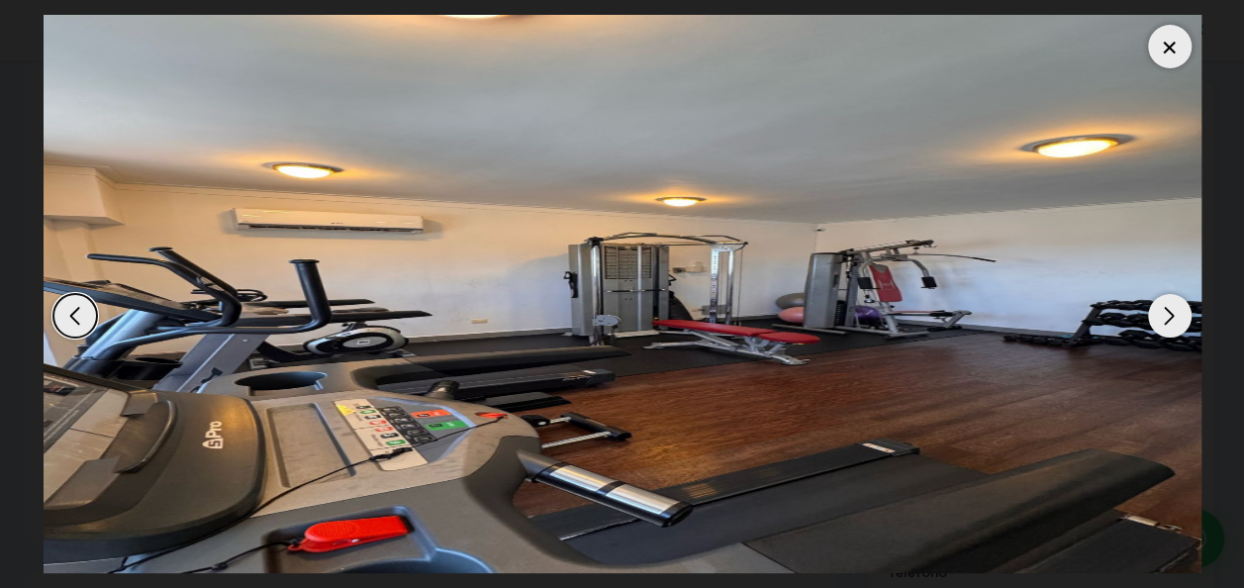
click at [1181, 308] on div "Next slide" at bounding box center [1170, 316] width 44 height 44
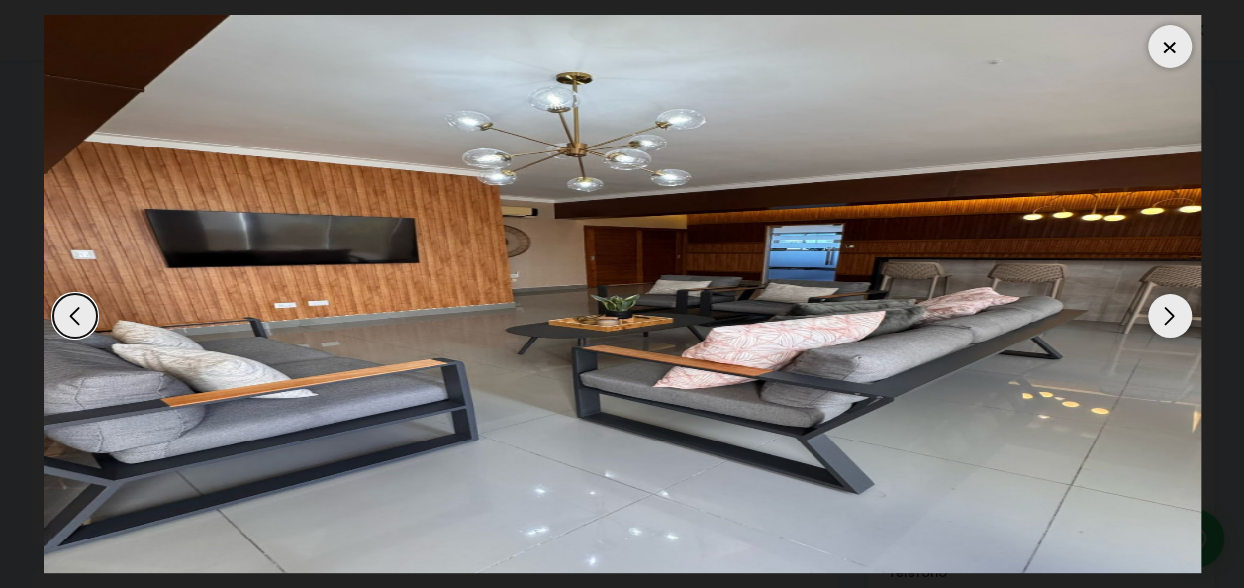
click at [1181, 308] on div "Next slide" at bounding box center [1170, 316] width 44 height 44
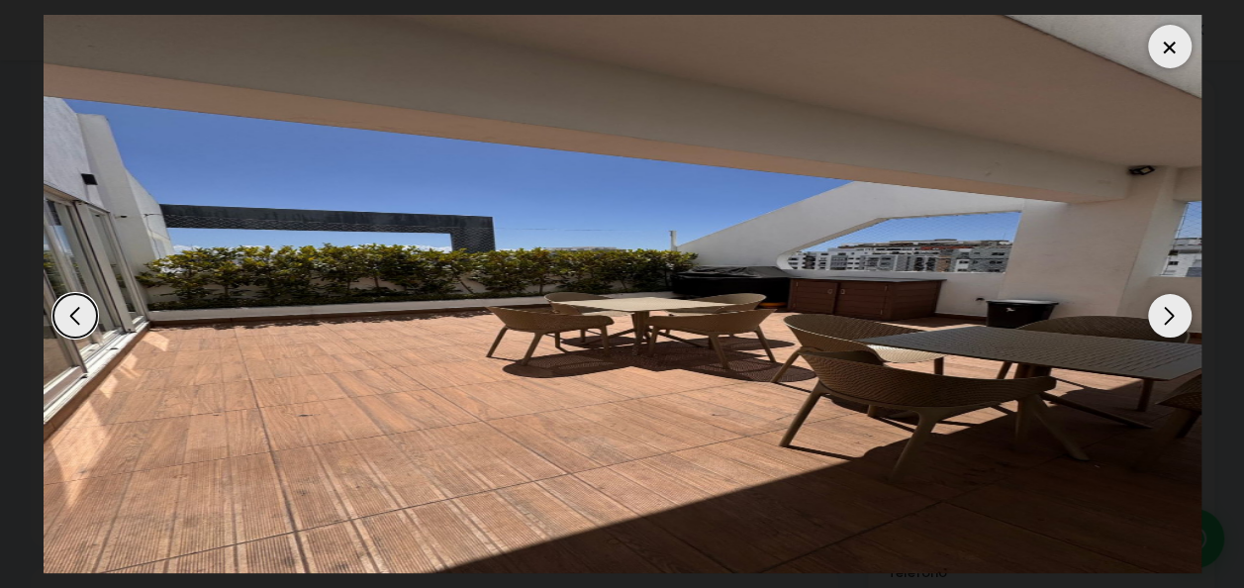
click at [1181, 308] on div "Next slide" at bounding box center [1170, 316] width 44 height 44
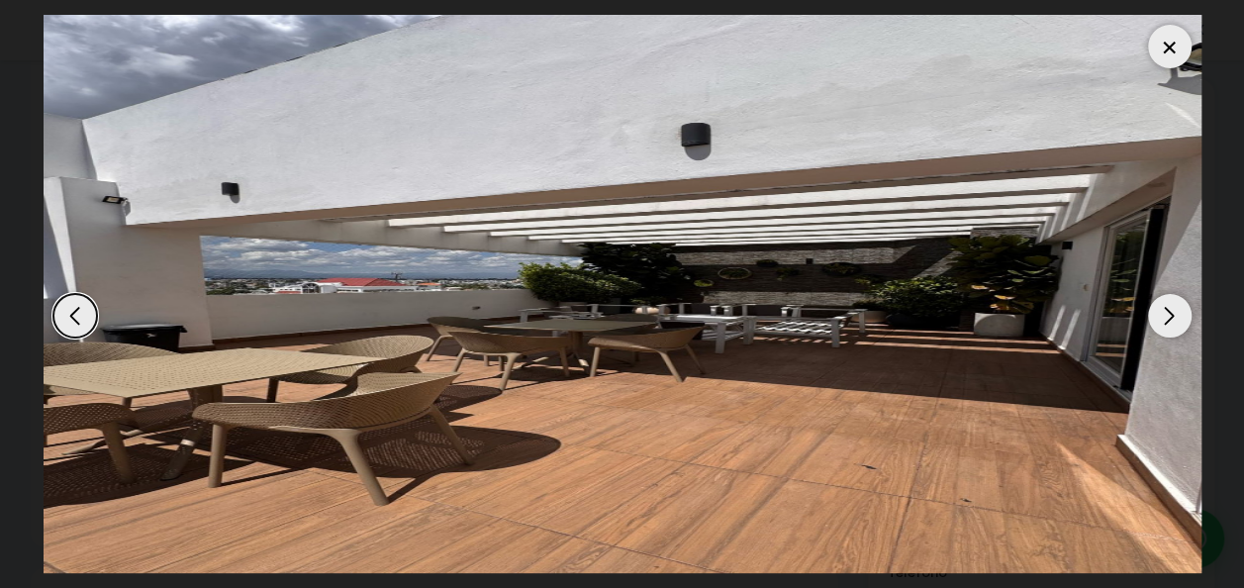
click at [1181, 308] on div "Next slide" at bounding box center [1170, 316] width 44 height 44
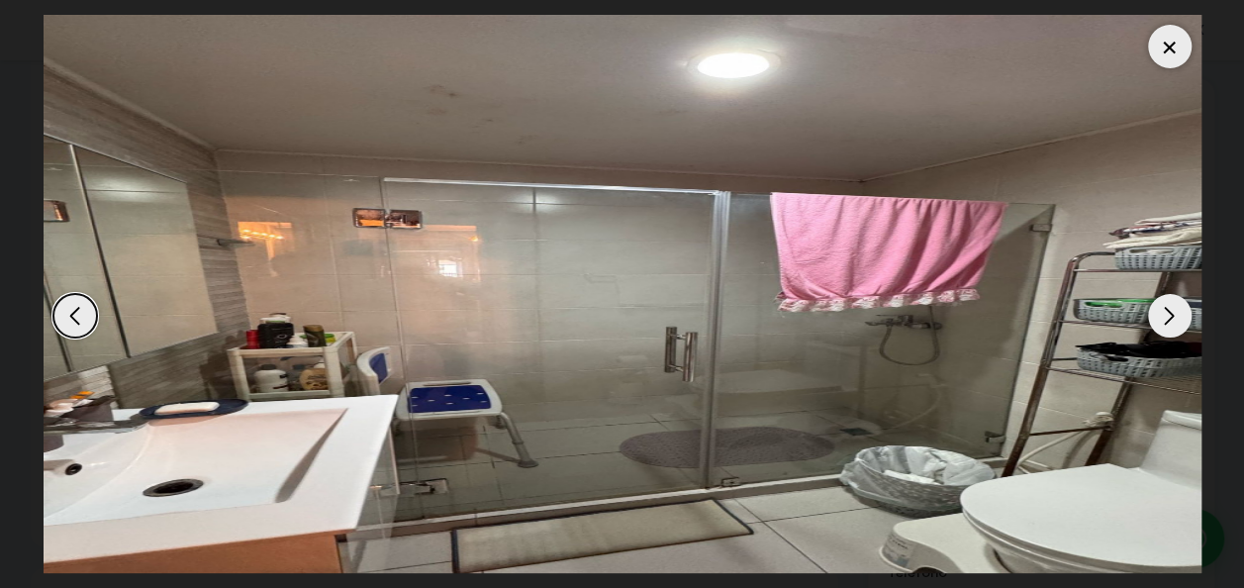
click at [1181, 308] on div "Next slide" at bounding box center [1170, 316] width 44 height 44
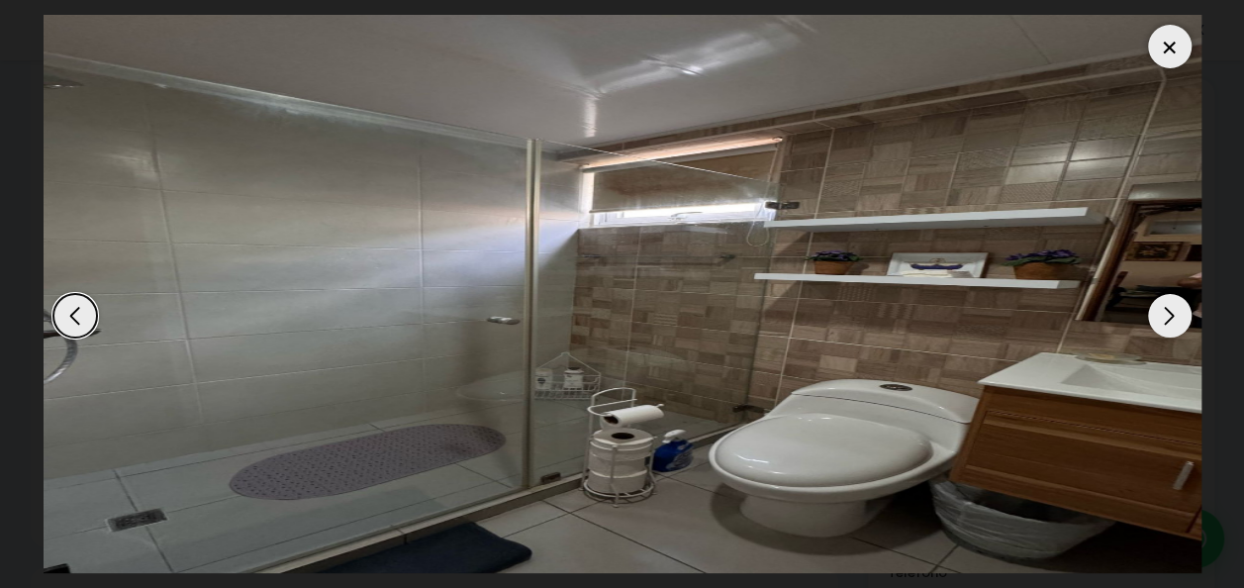
click at [1181, 308] on div "Next slide" at bounding box center [1170, 316] width 44 height 44
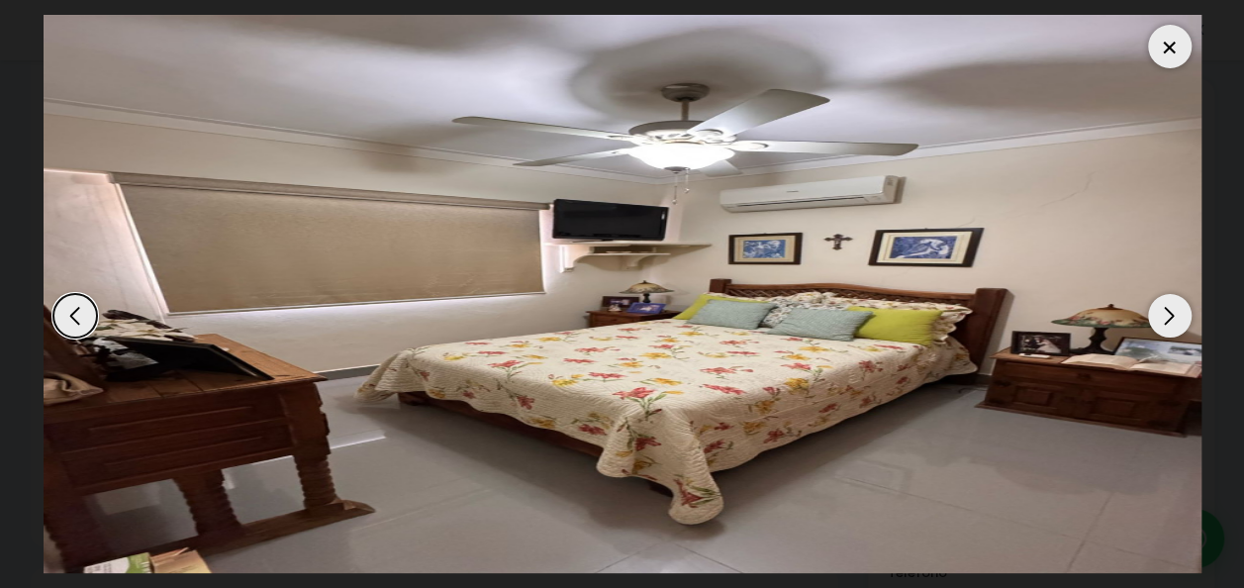
click at [1181, 308] on div "Next slide" at bounding box center [1170, 316] width 44 height 44
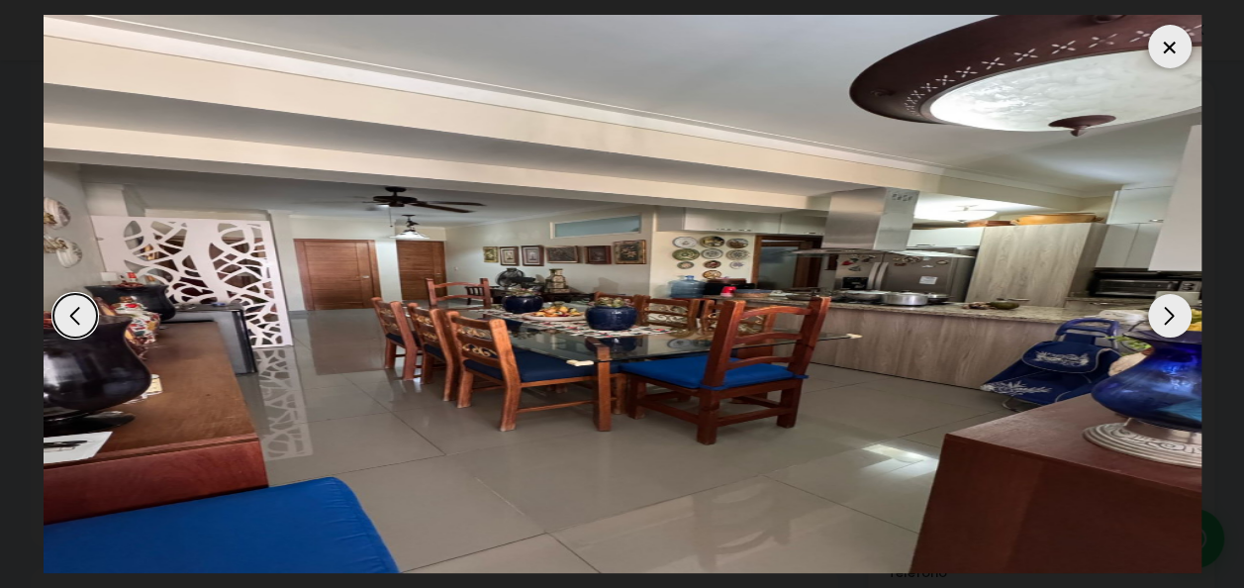
click at [1181, 308] on div "Next slide" at bounding box center [1170, 316] width 44 height 44
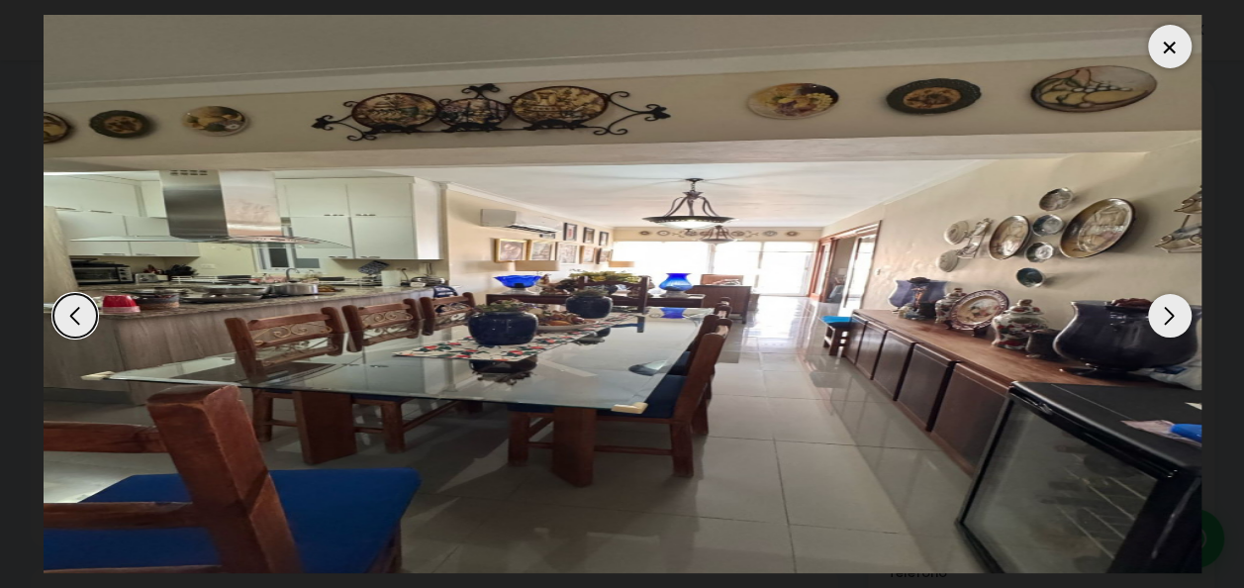
click at [75, 324] on div "Previous slide" at bounding box center [75, 316] width 44 height 44
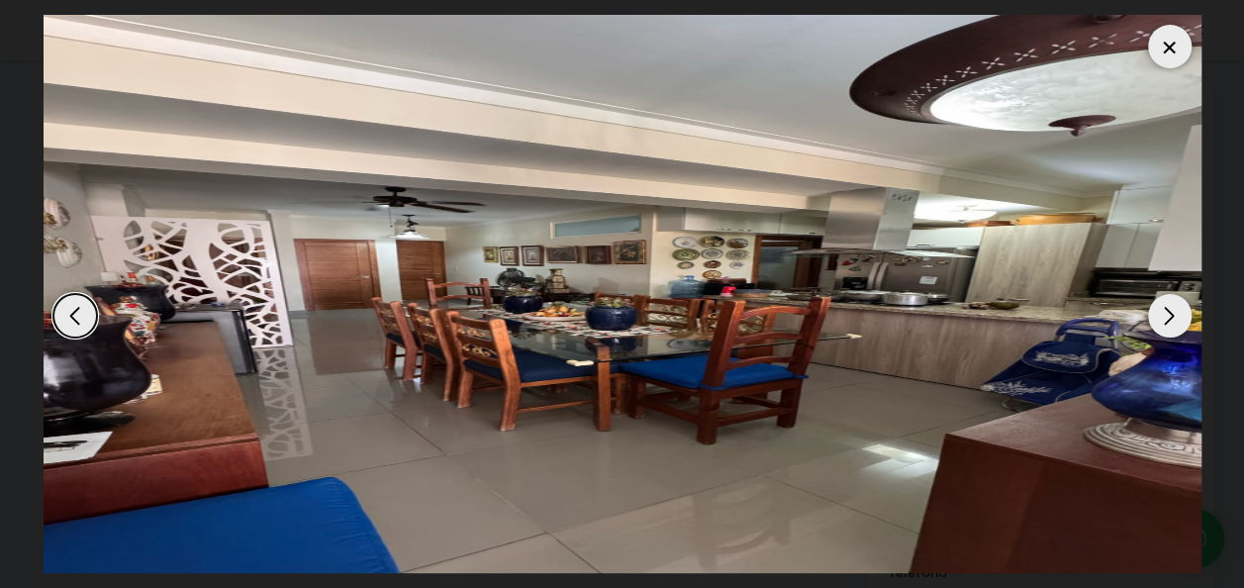
click at [1168, 309] on div "Next slide" at bounding box center [1170, 316] width 44 height 44
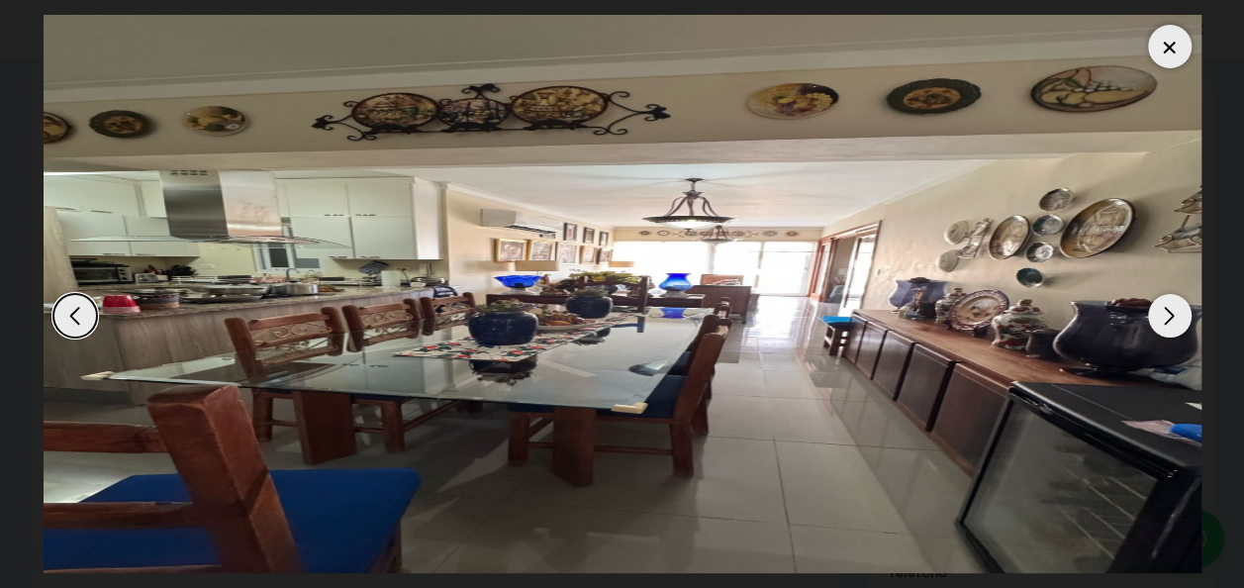
click at [1168, 309] on div "Next slide" at bounding box center [1170, 316] width 44 height 44
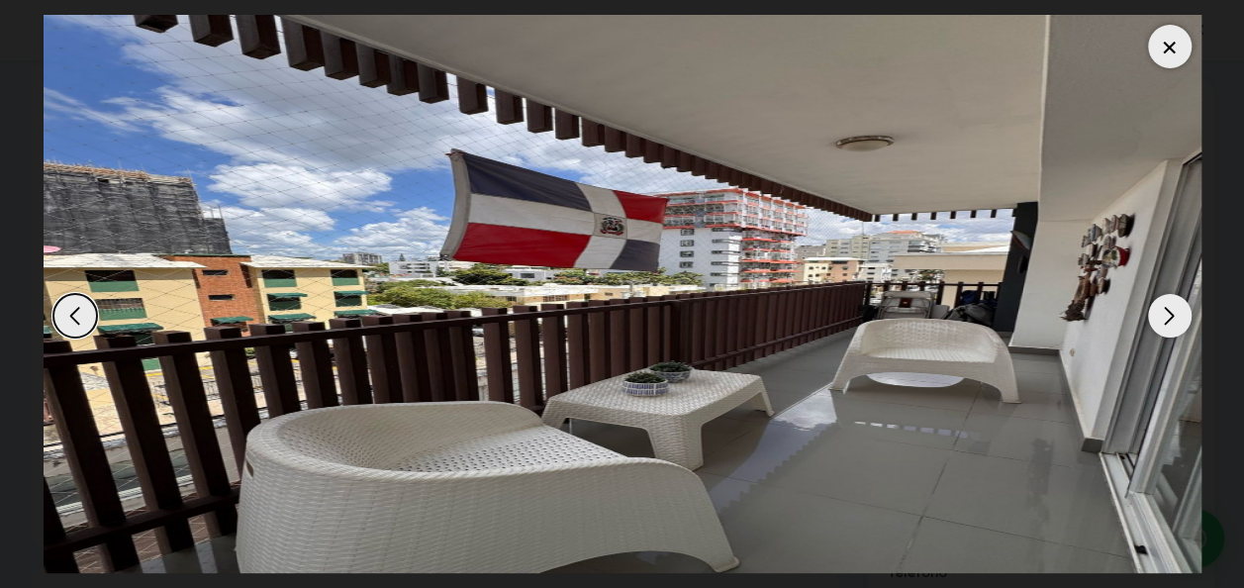
click at [1168, 309] on div "Next slide" at bounding box center [1170, 316] width 44 height 44
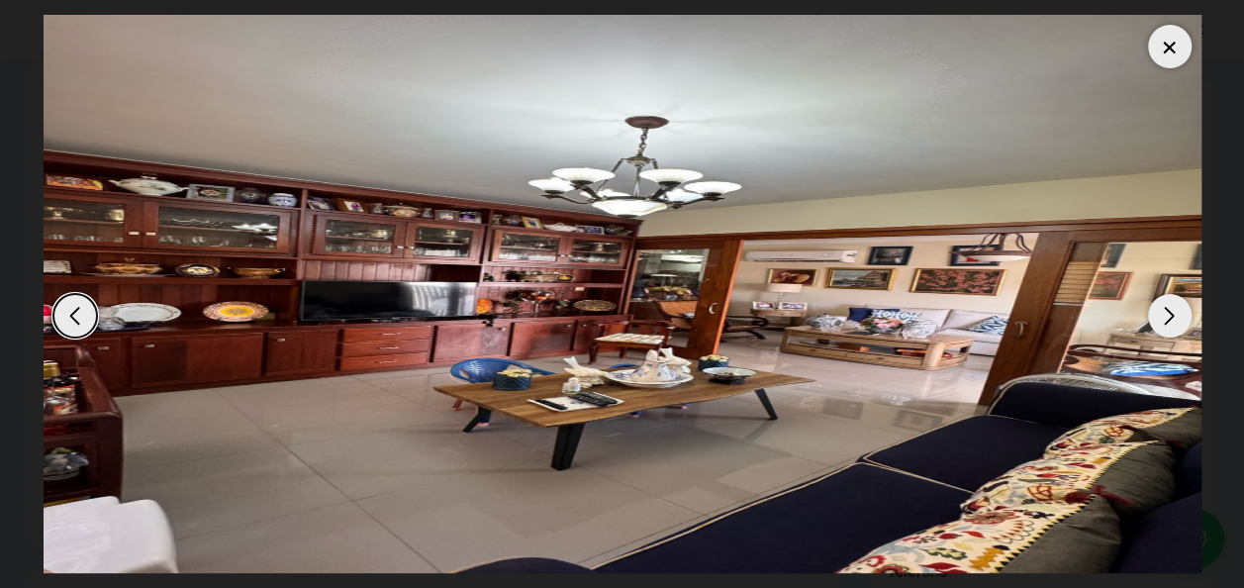
click at [1168, 309] on div "Next slide" at bounding box center [1170, 316] width 44 height 44
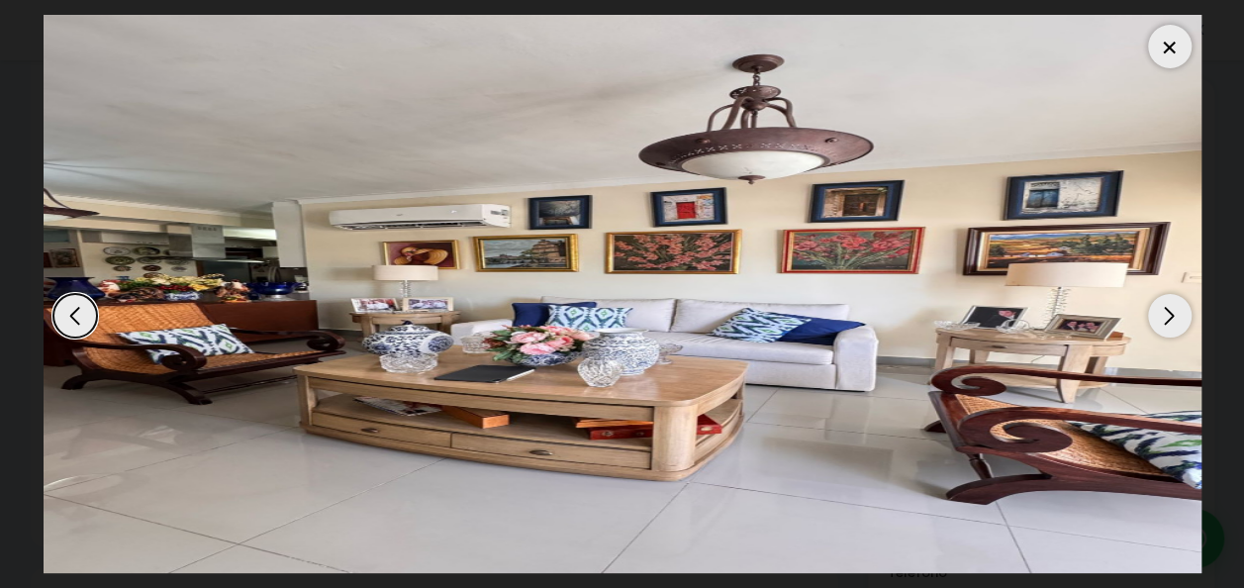
click at [1164, 321] on div "Next slide" at bounding box center [1170, 316] width 44 height 44
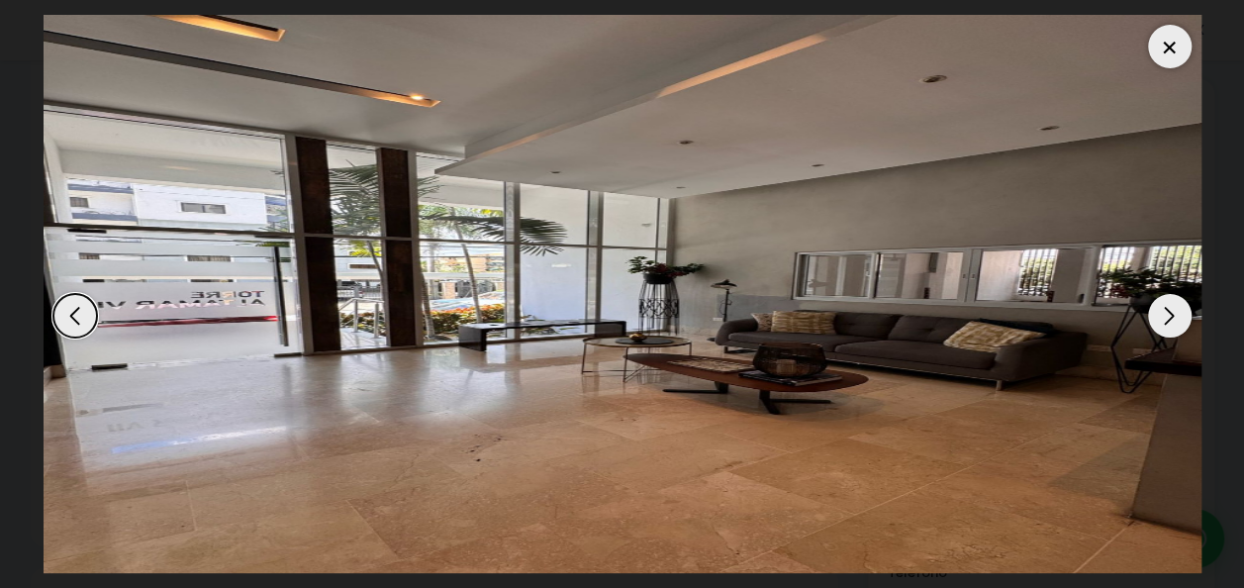
click at [1165, 46] on div at bounding box center [1170, 47] width 44 height 44
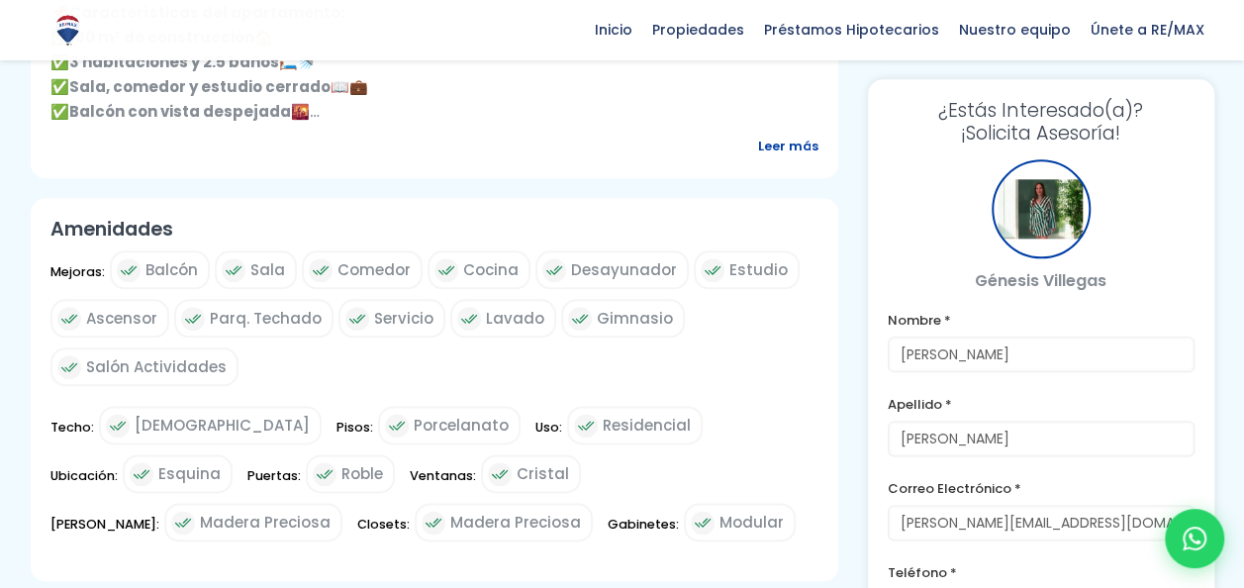
scroll to position [1030, 0]
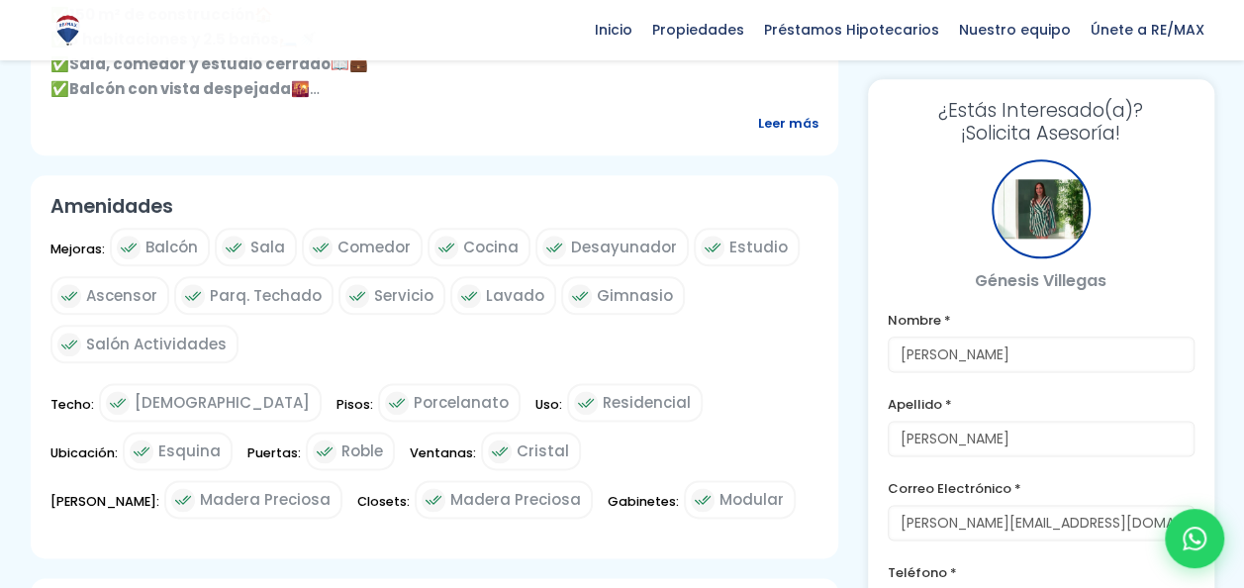
click at [780, 127] on span "Leer más" at bounding box center [788, 123] width 60 height 25
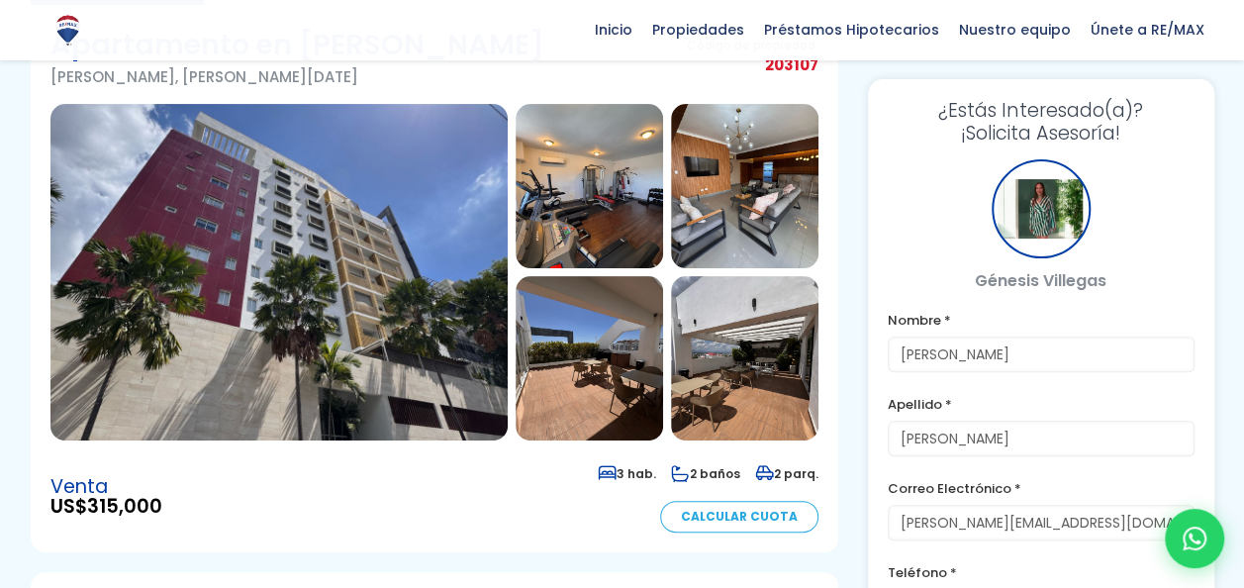
scroll to position [115, 0]
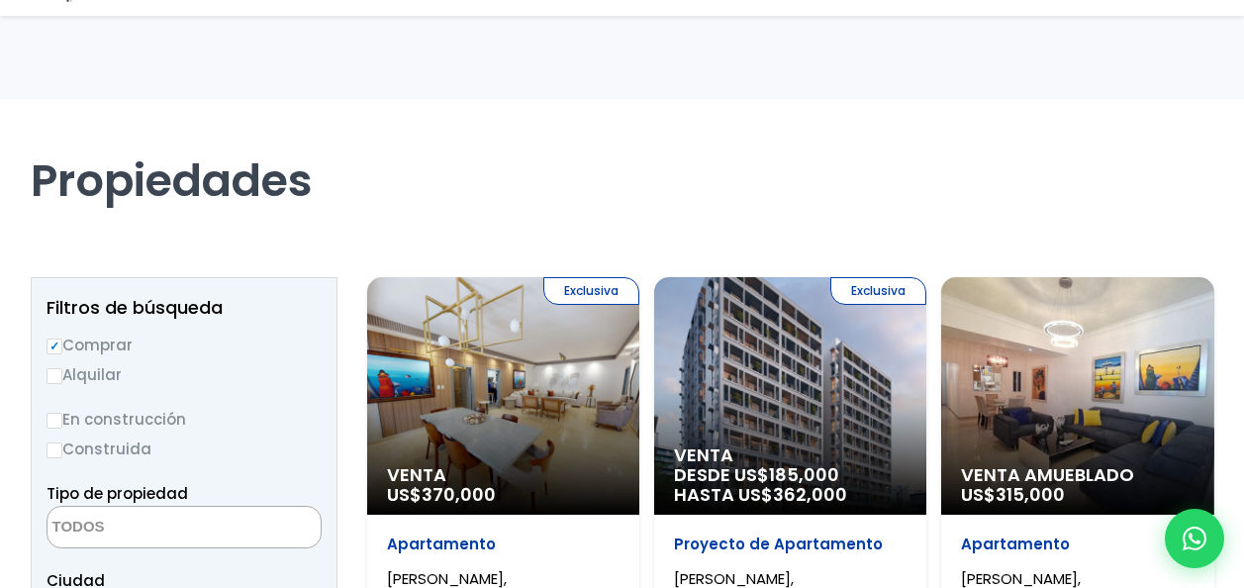
select select
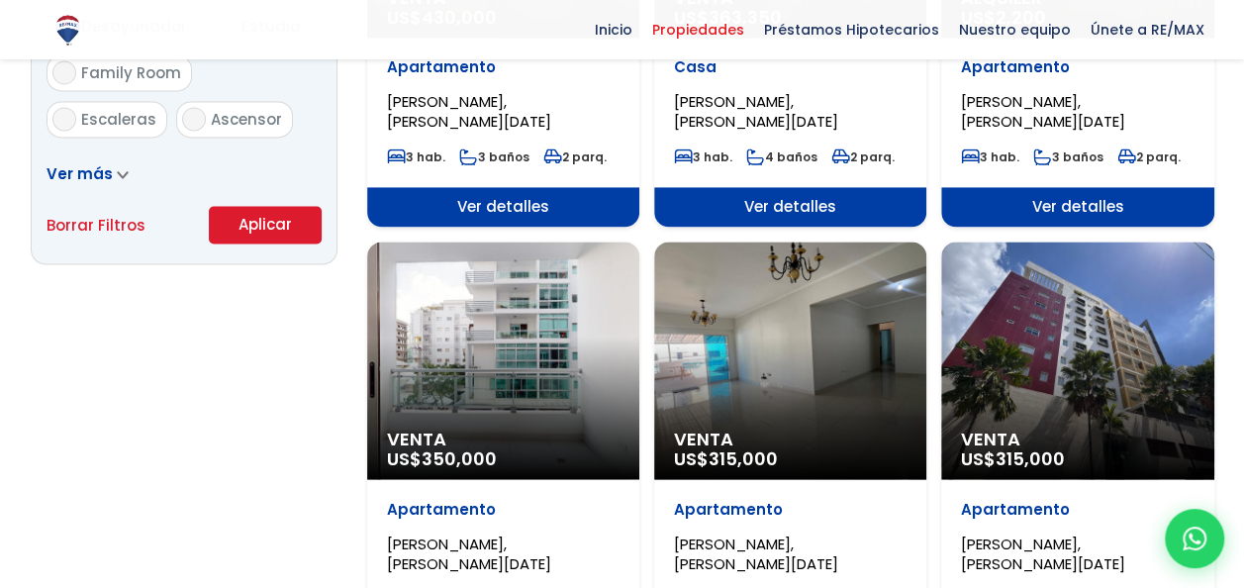
scroll to position [1360, 0]
select select "155"
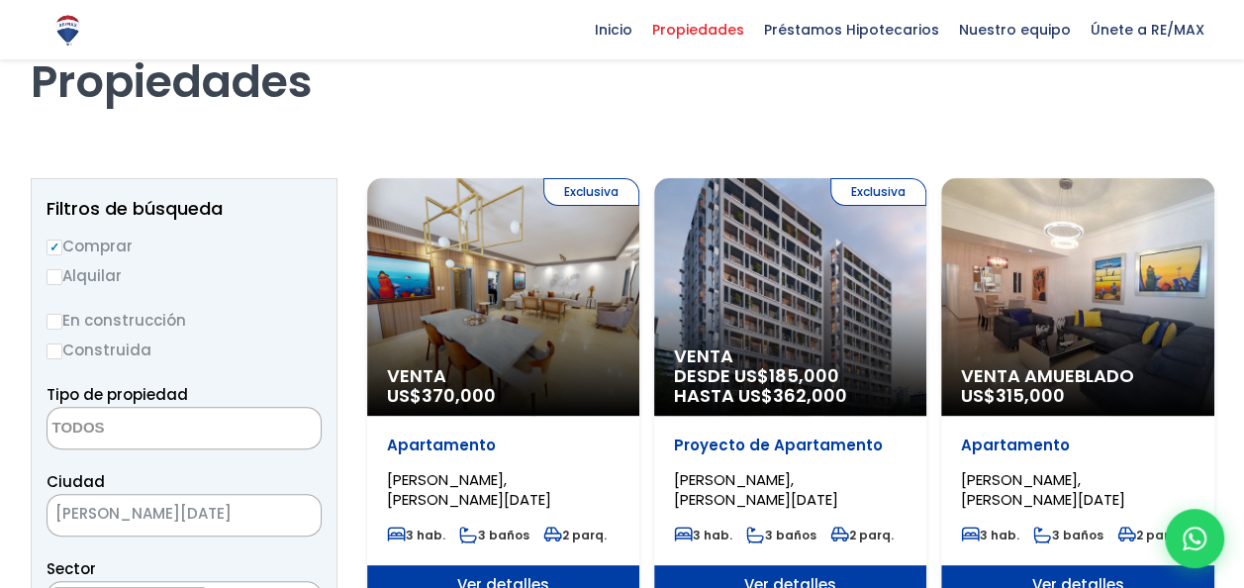
scroll to position [4, 0]
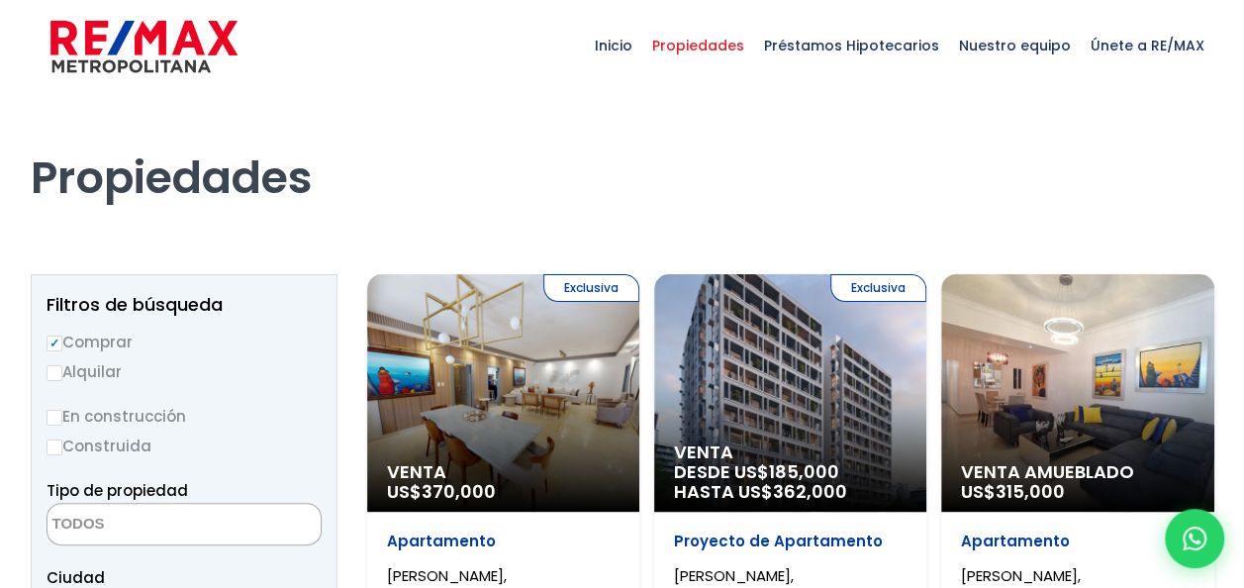
click at [1094, 356] on div "Venta Amueblado US$ 315,000" at bounding box center [1077, 393] width 272 height 238
click at [568, 376] on div "Exclusiva Venta US$ 370,000" at bounding box center [503, 393] width 272 height 238
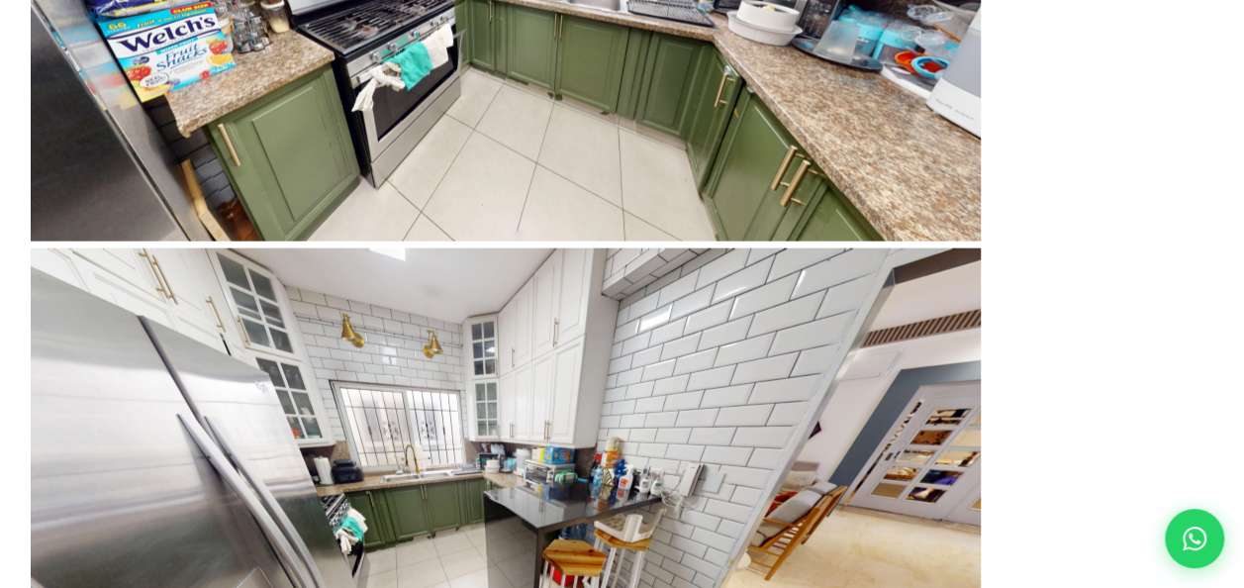
type input "[PERSON_NAME]"
type input "[PERSON_NAME][EMAIL_ADDRESS][DOMAIN_NAME]"
type input "8093602622"
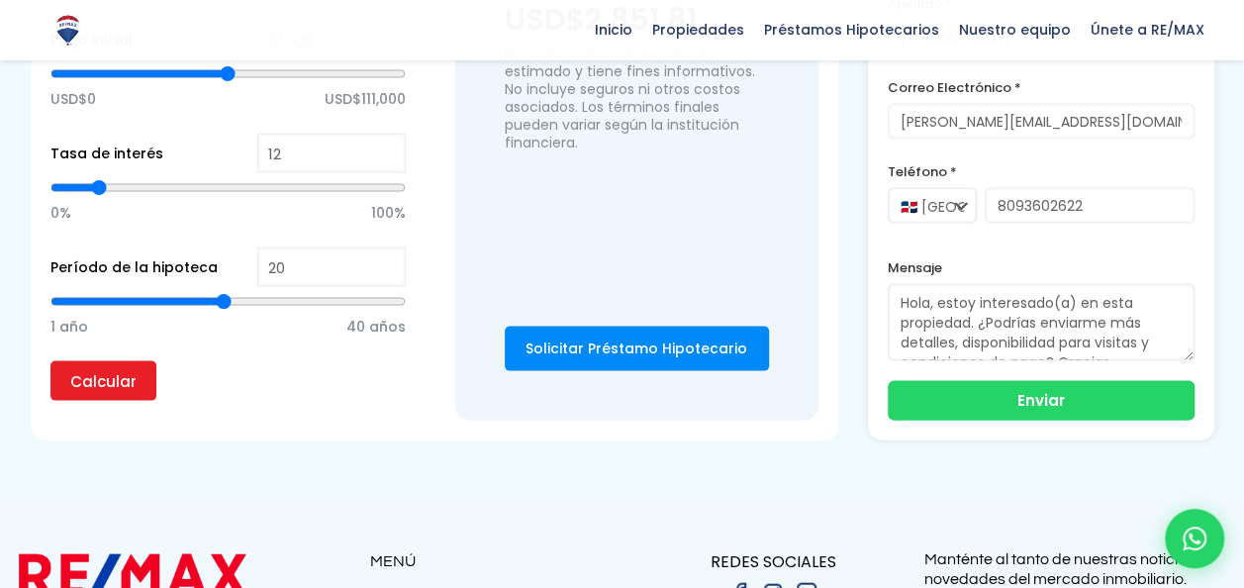
scroll to position [1920, 0]
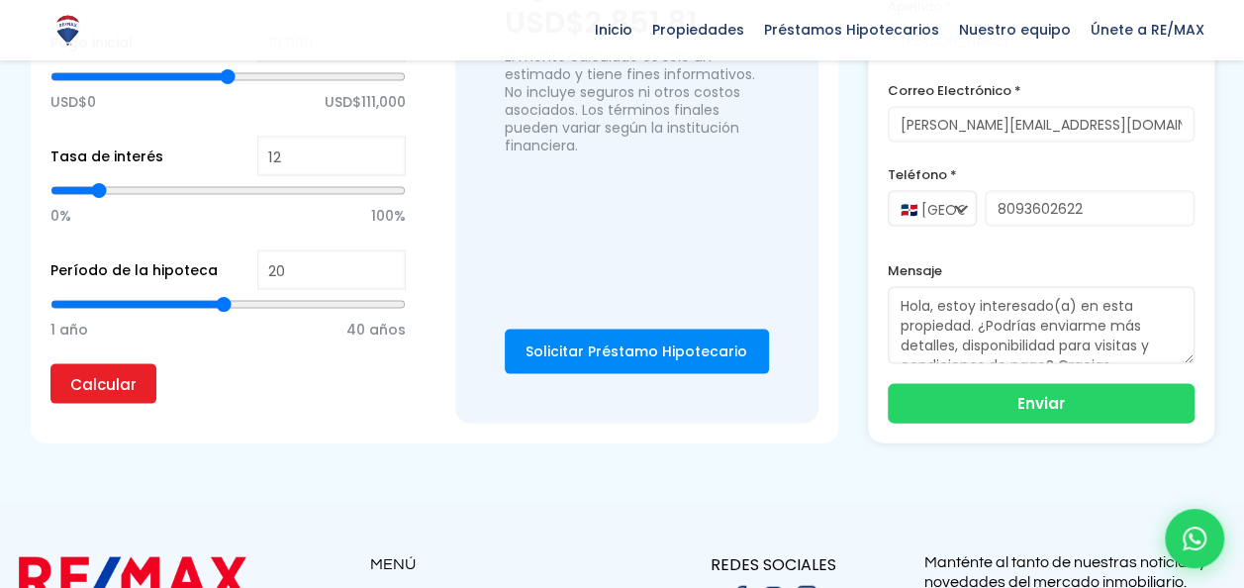
click at [806, 584] on img at bounding box center [807, 596] width 24 height 24
